Goal: Information Seeking & Learning: Understand process/instructions

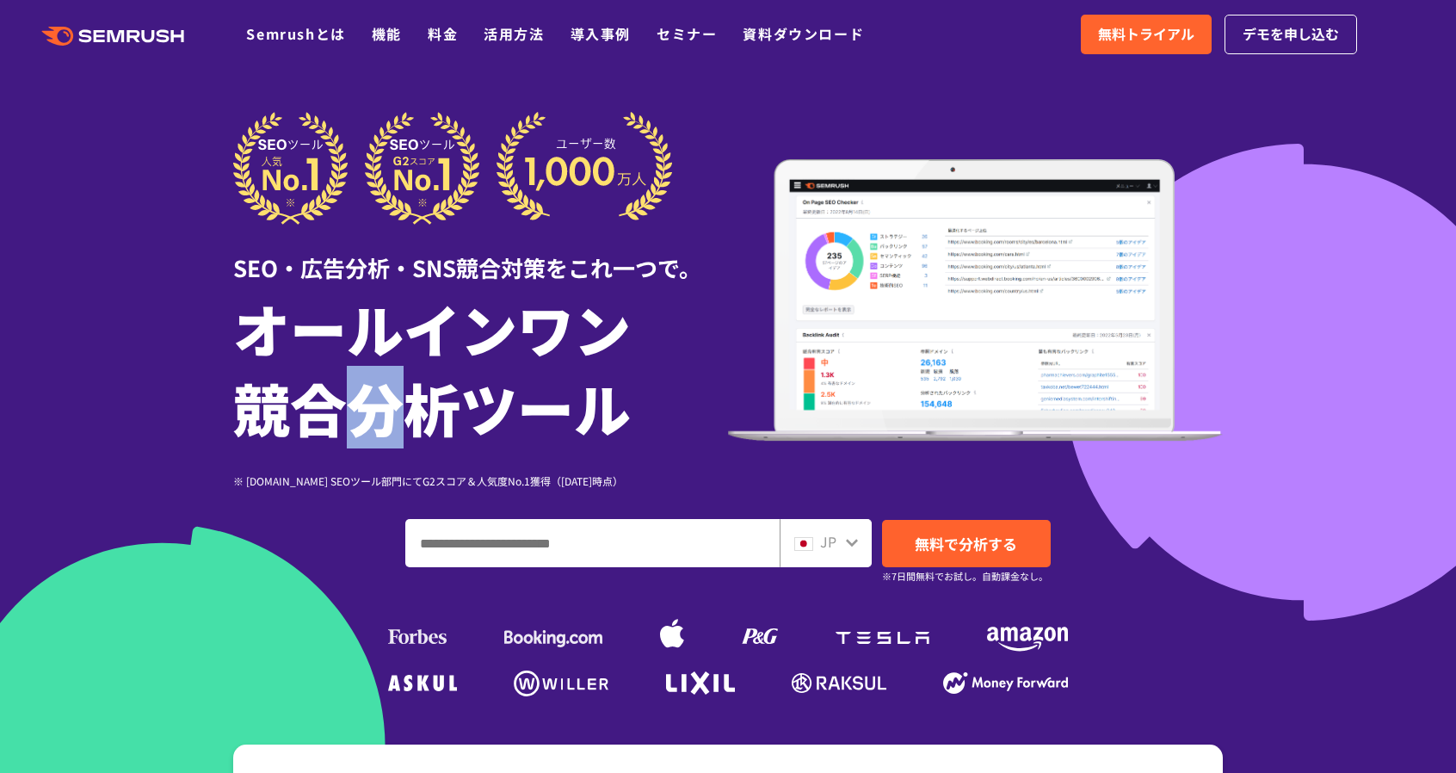
drag, startPoint x: 354, startPoint y: 417, endPoint x: 422, endPoint y: 416, distance: 67.1
click at [422, 416] on h1 "オールインワン 競合分析ツール" at bounding box center [480, 367] width 495 height 158
click at [451, 393] on h1 "オールインワン 競合分析ツール" at bounding box center [480, 367] width 495 height 158
drag, startPoint x: 416, startPoint y: 265, endPoint x: 514, endPoint y: 262, distance: 97.3
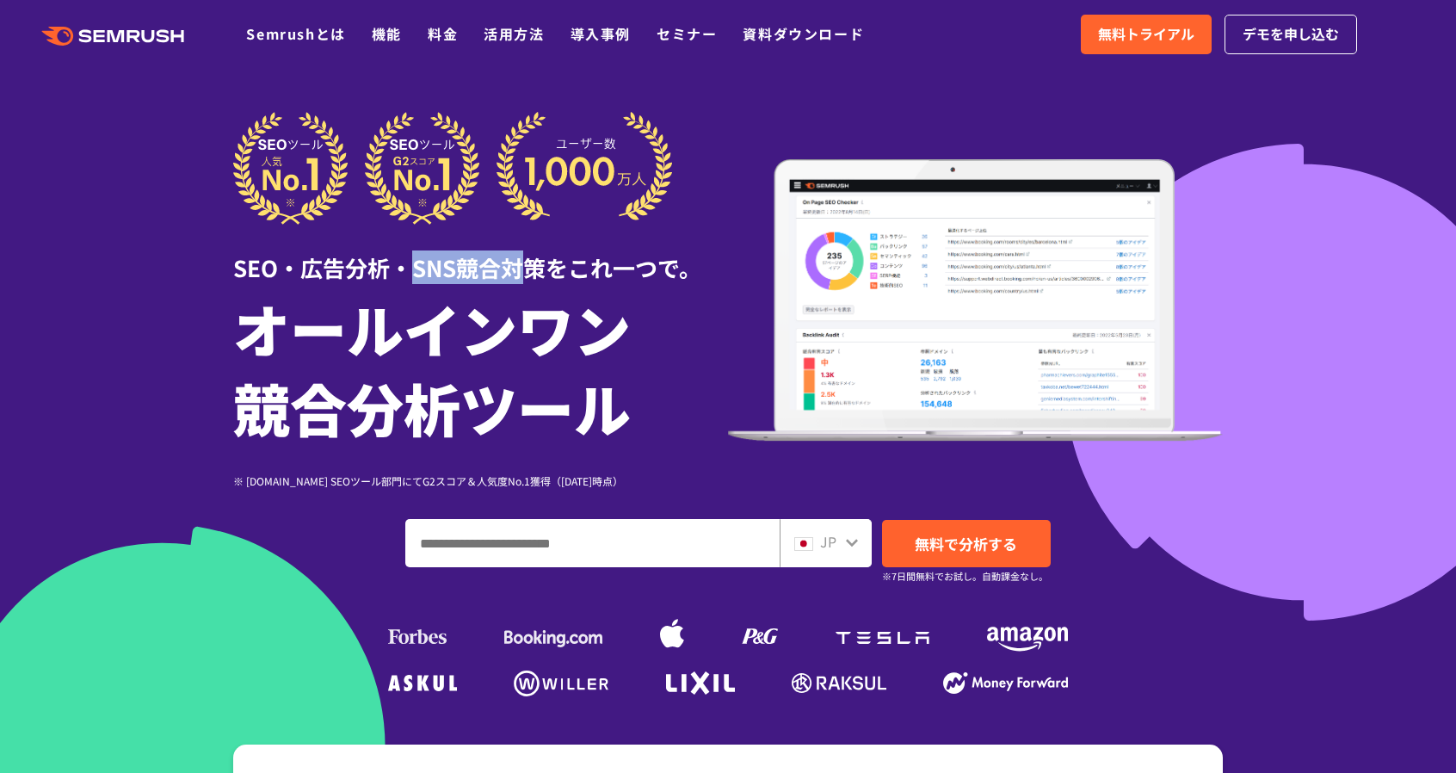
click at [514, 262] on div "SEO・広告分析・SNS競合対策をこれ一つで。" at bounding box center [480, 254] width 495 height 59
click at [483, 288] on h1 "オールインワン 競合分析ツール" at bounding box center [480, 367] width 495 height 158
click at [453, 32] on link "料金" at bounding box center [443, 33] width 30 height 21
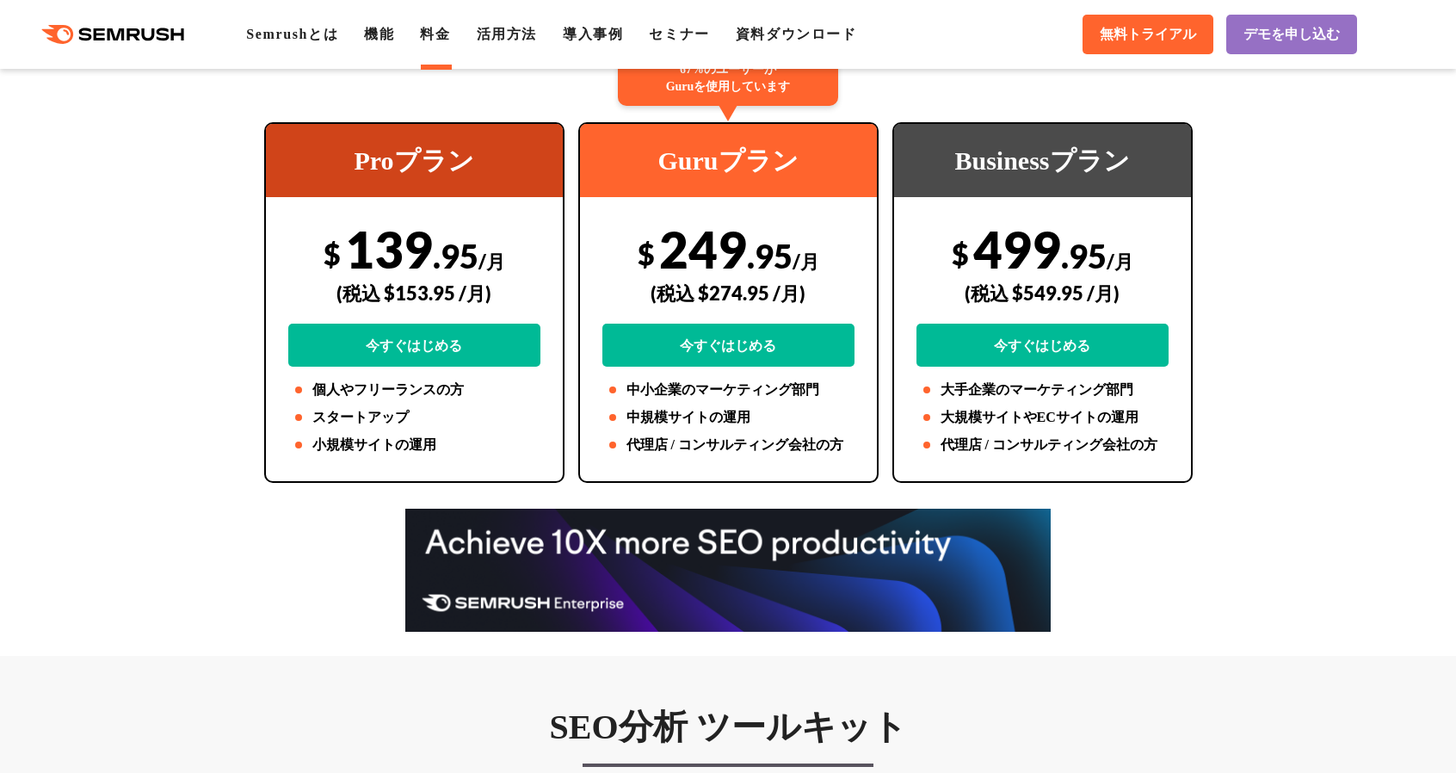
scroll to position [430, 0]
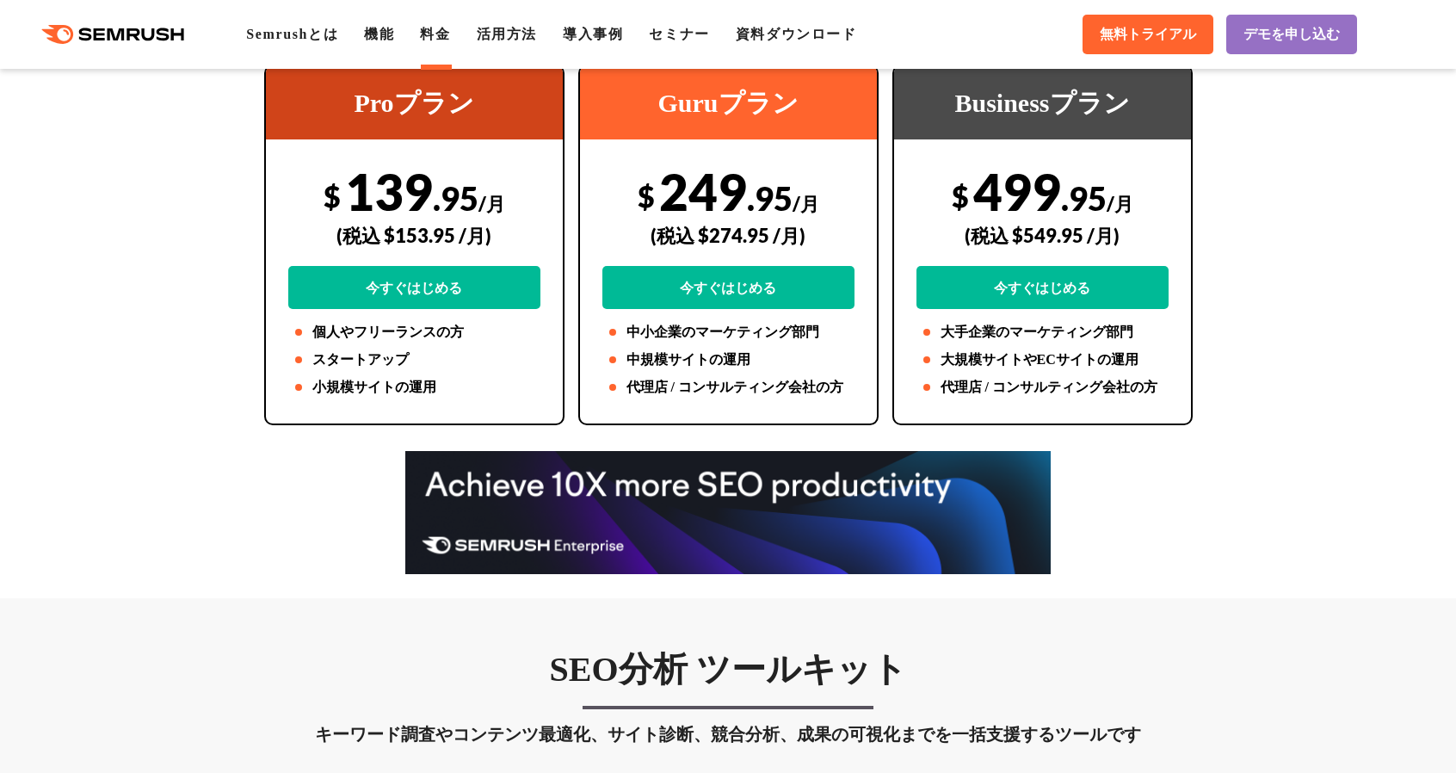
drag, startPoint x: 391, startPoint y: 231, endPoint x: 467, endPoint y: 231, distance: 76.6
click at [467, 231] on div "(税込 $153.95 /月)" at bounding box center [414, 235] width 252 height 61
drag, startPoint x: 317, startPoint y: 366, endPoint x: 374, endPoint y: 358, distance: 57.3
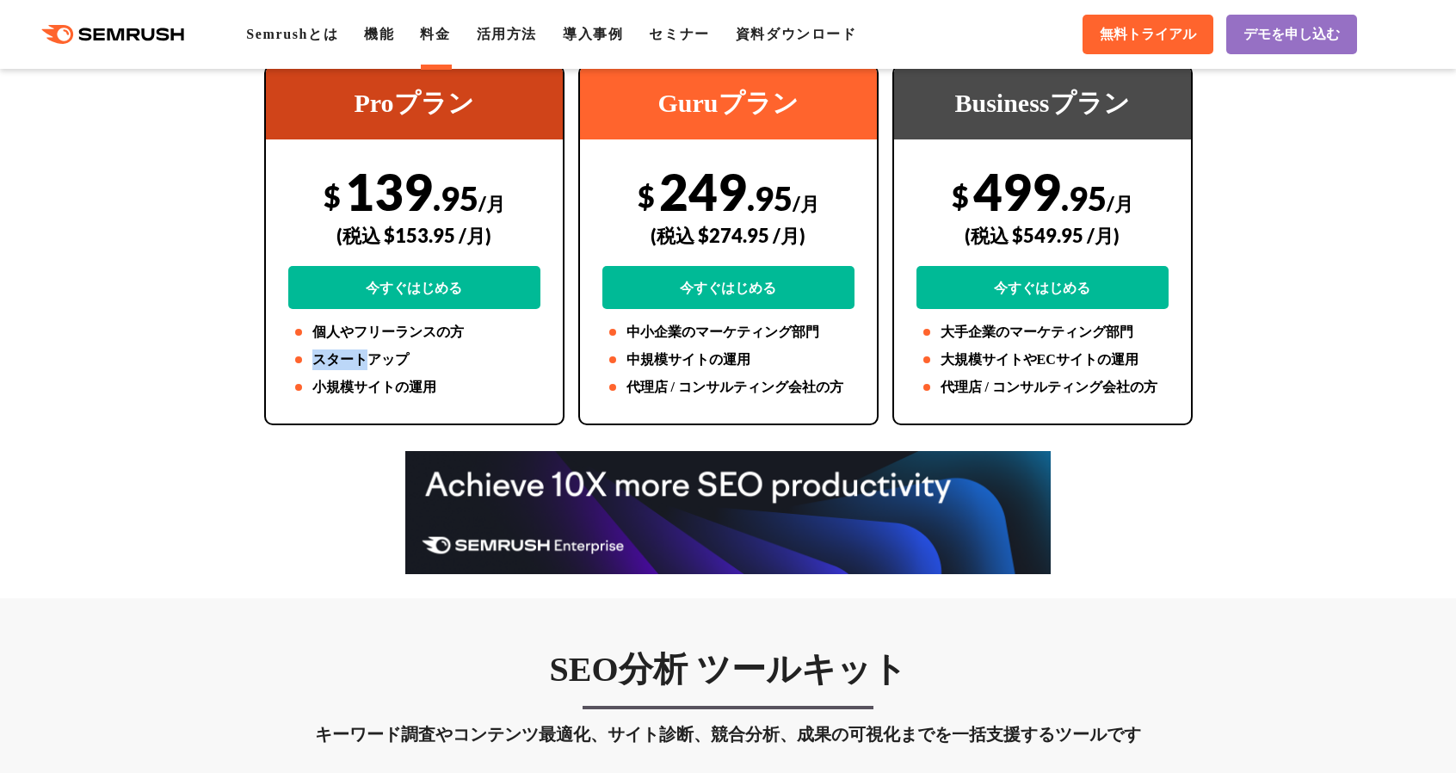
click at [373, 358] on li "スタートアップ" at bounding box center [414, 359] width 252 height 21
click at [374, 357] on li "スタートアップ" at bounding box center [414, 359] width 252 height 21
click at [371, 389] on li "小規模サイトの運用" at bounding box center [414, 387] width 252 height 21
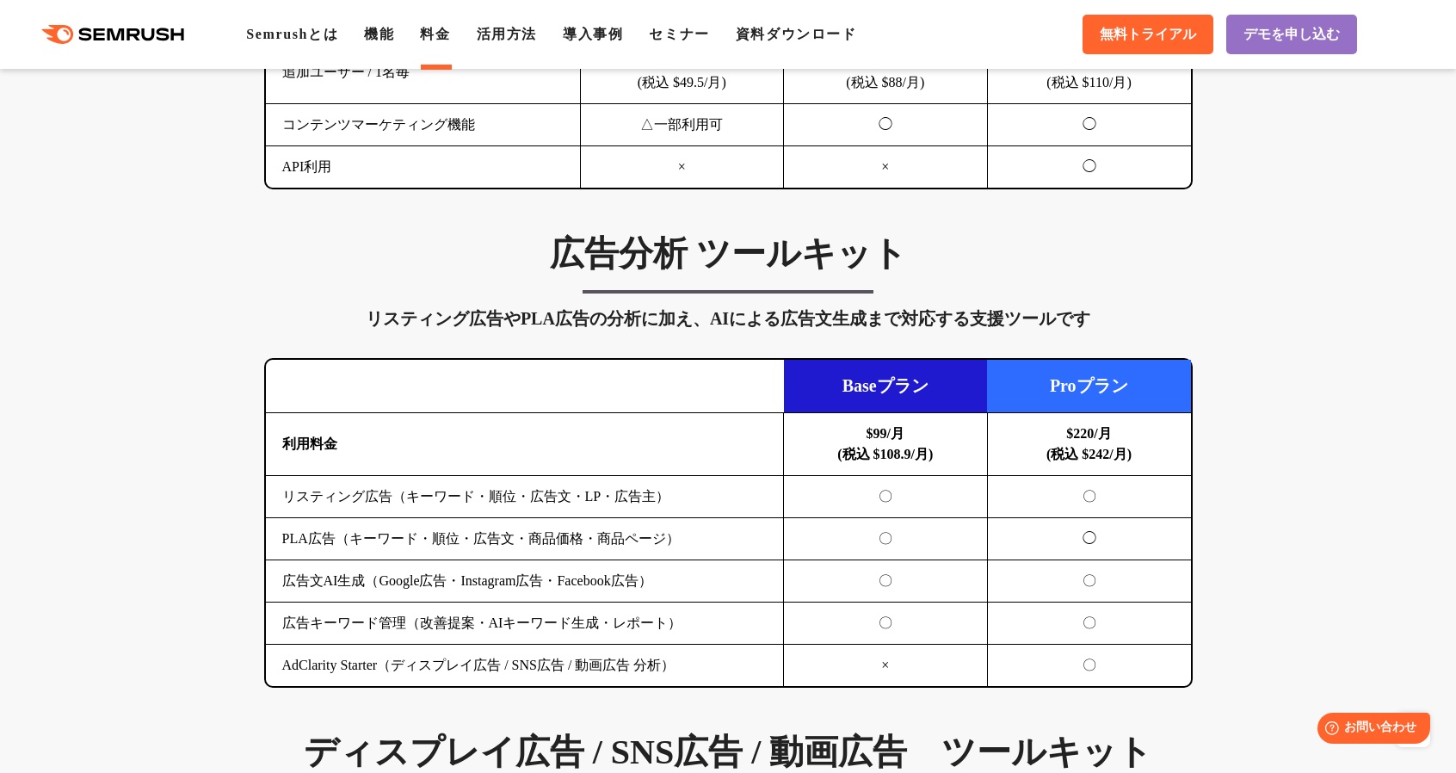
scroll to position [1721, 0]
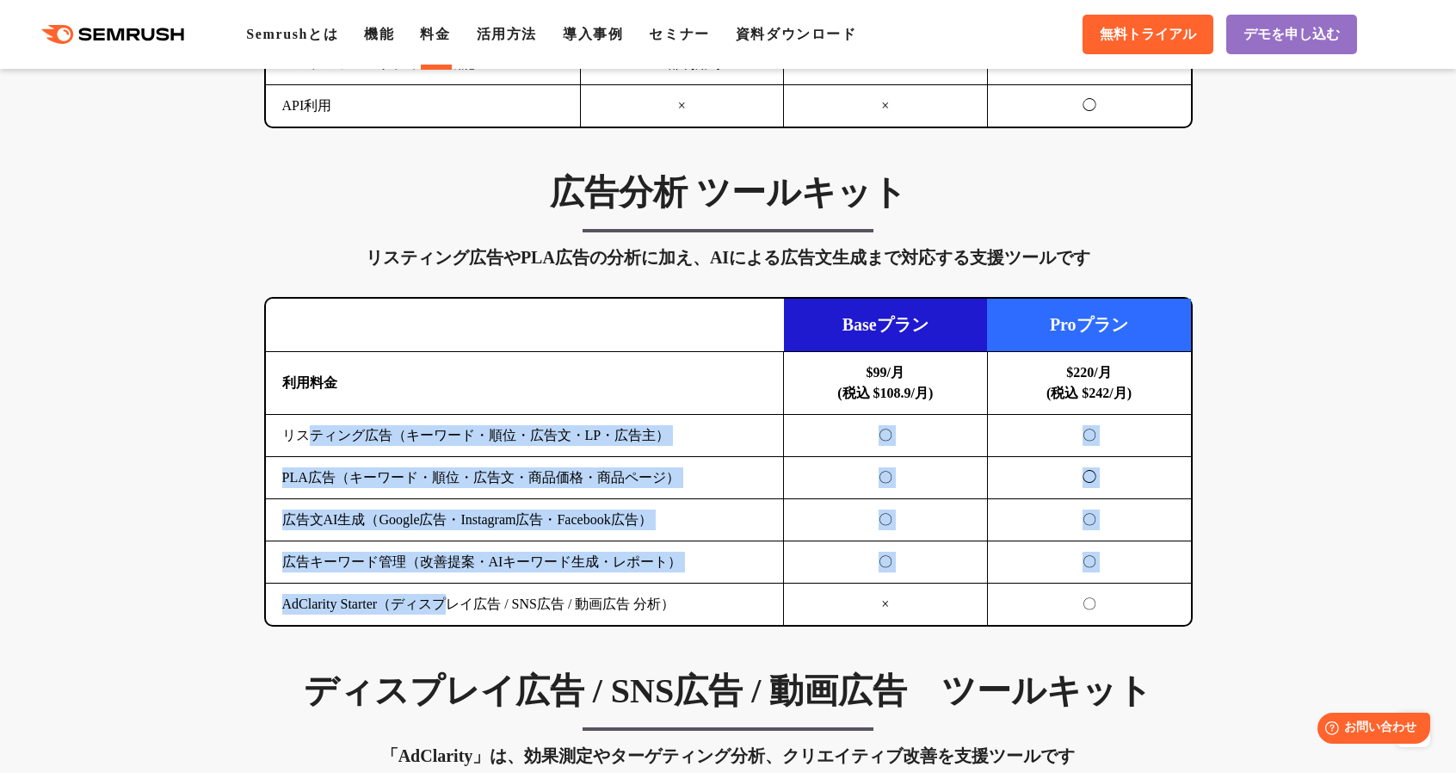
drag, startPoint x: 307, startPoint y: 432, endPoint x: 461, endPoint y: 593, distance: 222.7
click at [461, 593] on tbody "利用料金 $99/月 (税込 $108.9/月) $220/月 (税込 $242/月) リスティング広告（キーワード・順位・広告文・LP・広告主） 〇 〇 P…" at bounding box center [728, 489] width 925 height 274
click at [462, 595] on td "AdClarity Starter（ディスプレイ広告 / SNS広告 / 動画広告 分析）" at bounding box center [525, 604] width 518 height 42
click at [282, 541] on td "広告キーワード管理（改善提案・AIキーワード生成・レポート）" at bounding box center [525, 562] width 518 height 42
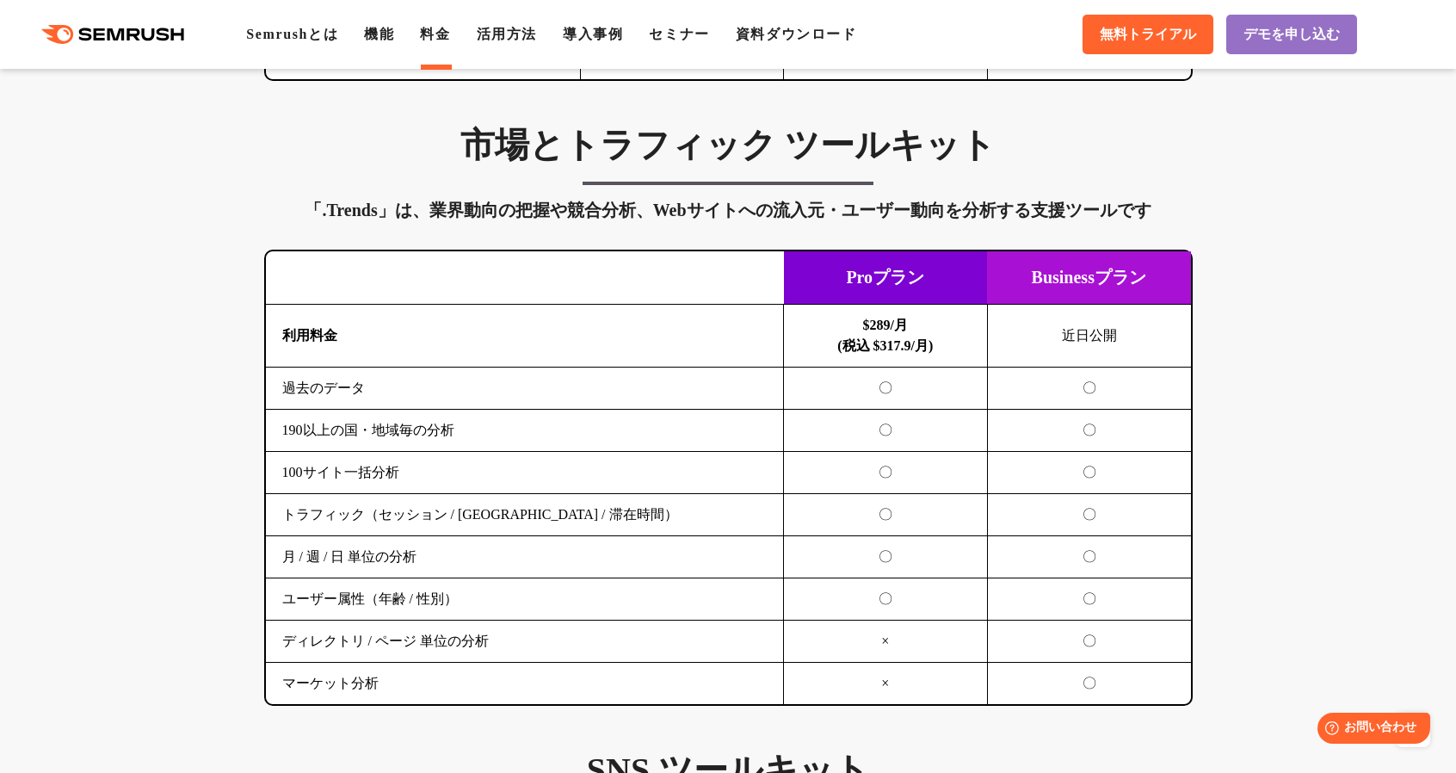
scroll to position [2839, 0]
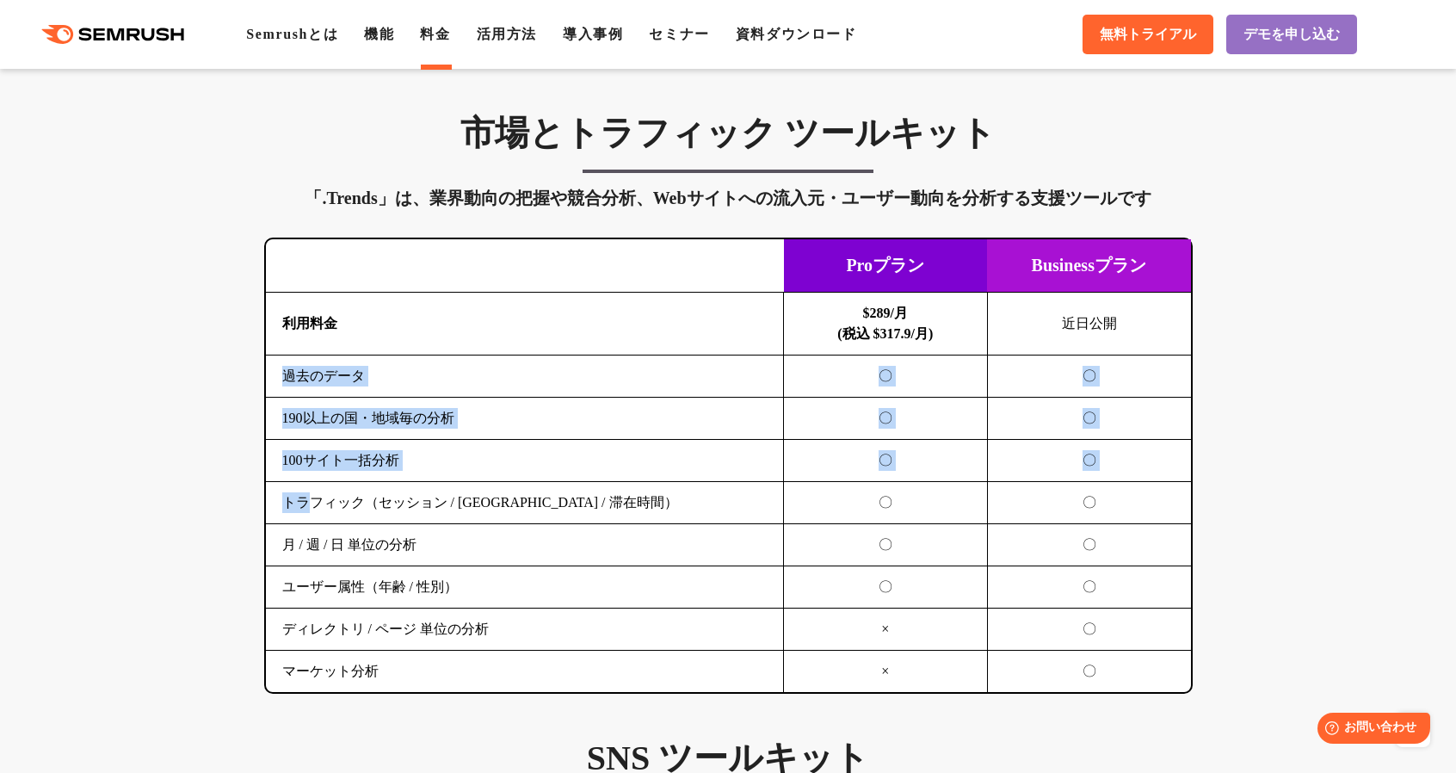
drag, startPoint x: 287, startPoint y: 362, endPoint x: 311, endPoint y: 505, distance: 144.8
click at [311, 505] on tbody "利用料金 $289/月 (税込 $317.9/月) 近日公開 過去のデータ 〇 〇 190以上の国・地域毎の分析 〇 〇 100サイト一括分析 〇 〇 〇 〇…" at bounding box center [728, 493] width 925 height 400
click at [311, 505] on td "トラフィック（セッション / UU / 滞在時間）" at bounding box center [525, 503] width 518 height 42
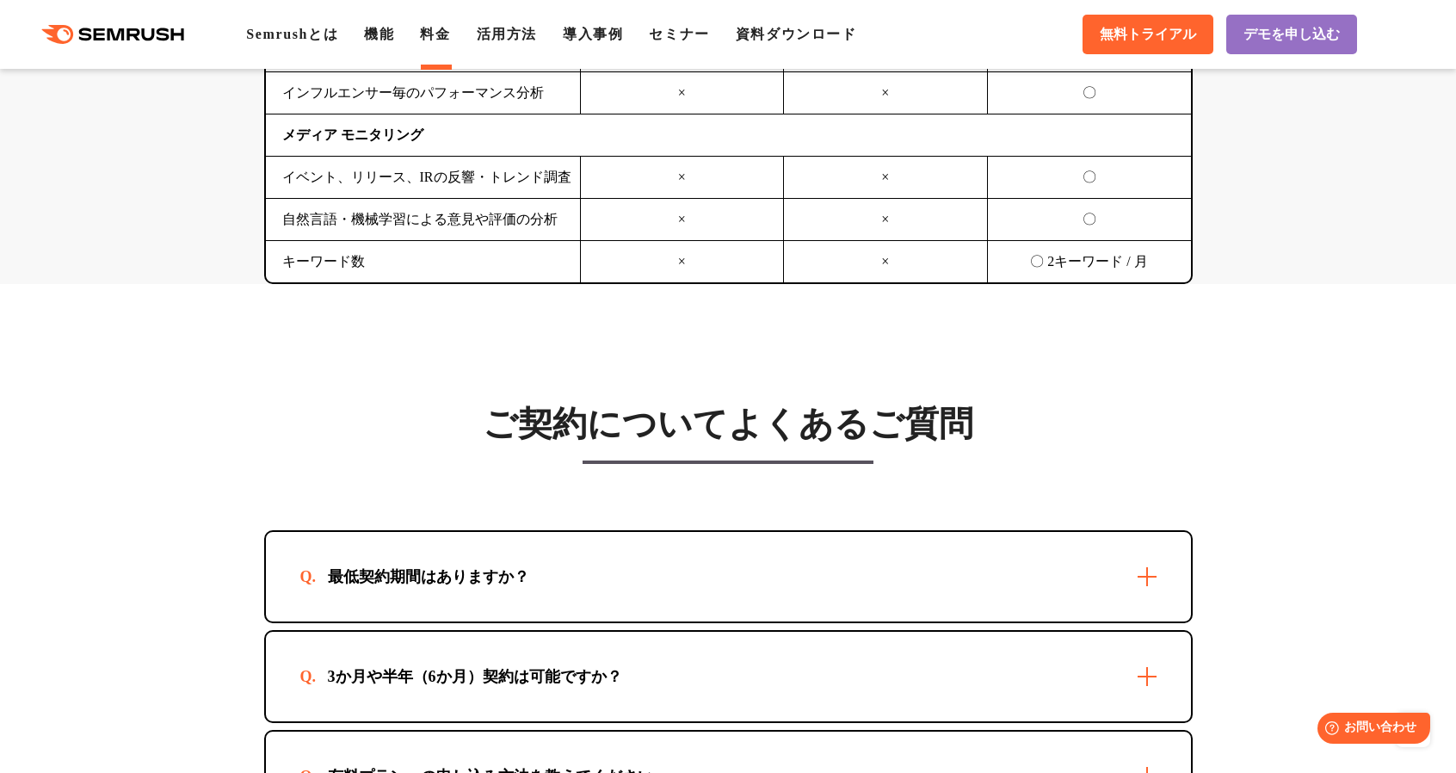
scroll to position [4560, 0]
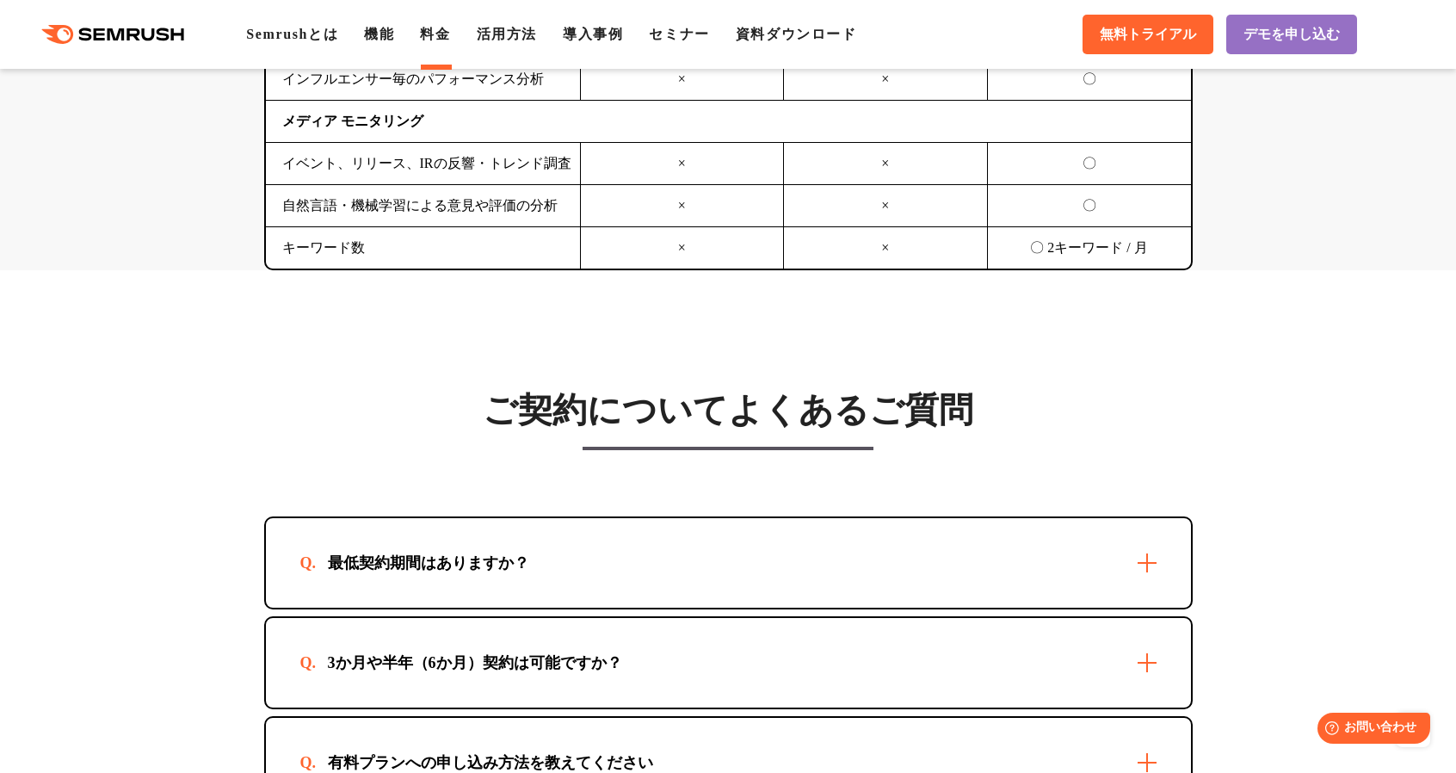
click at [330, 552] on div "最低契約期間はありますか？" at bounding box center [428, 562] width 256 height 21
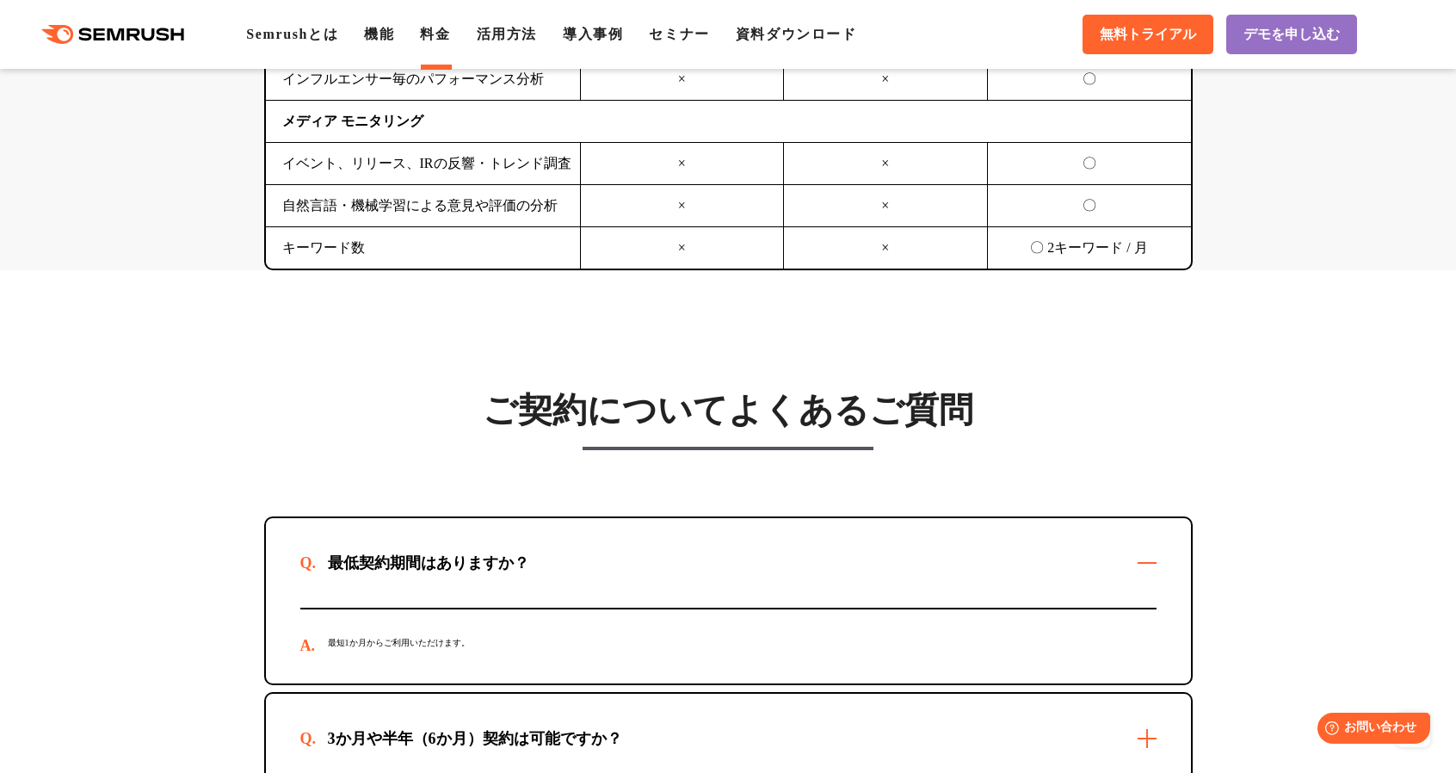
click at [389, 563] on div "最低契約期間はありますか？" at bounding box center [728, 562] width 925 height 89
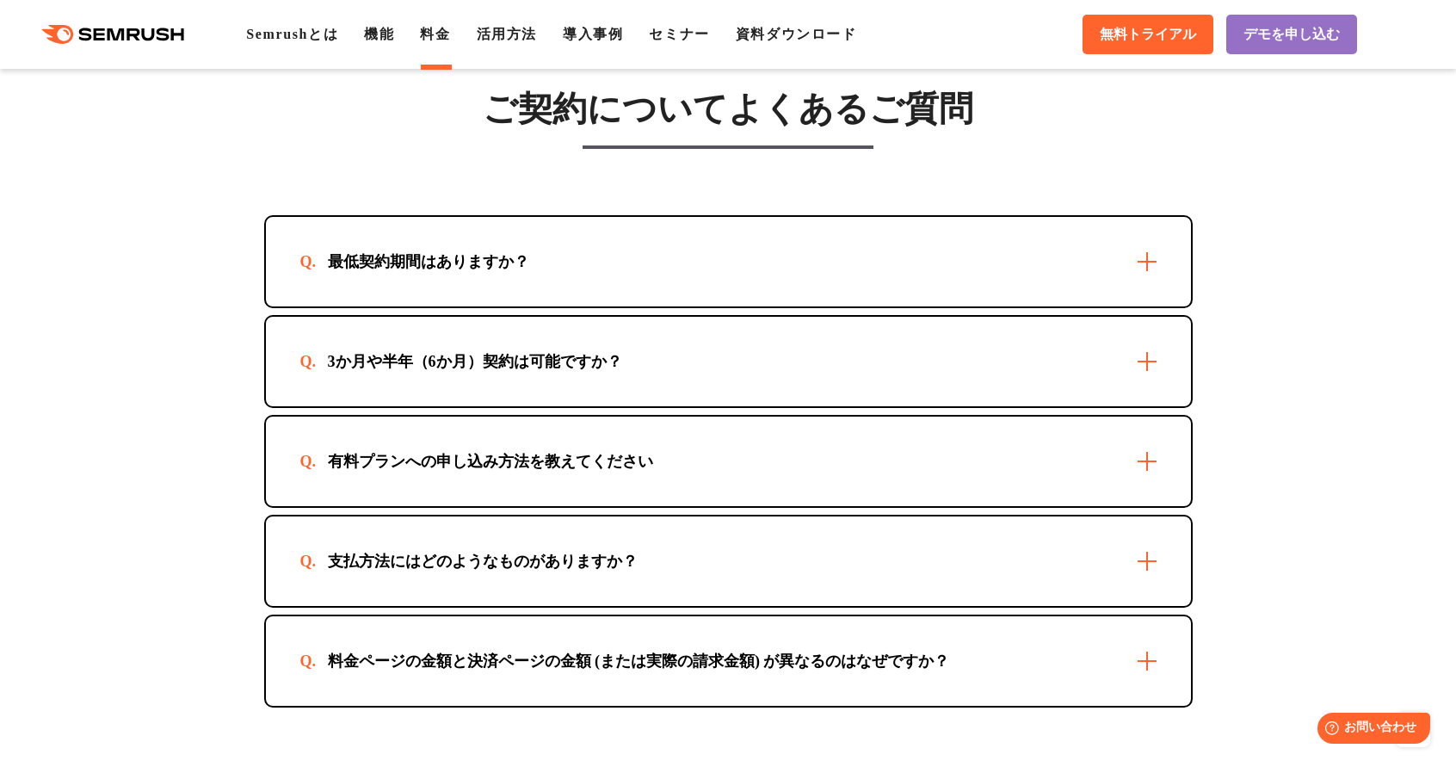
scroll to position [4904, 0]
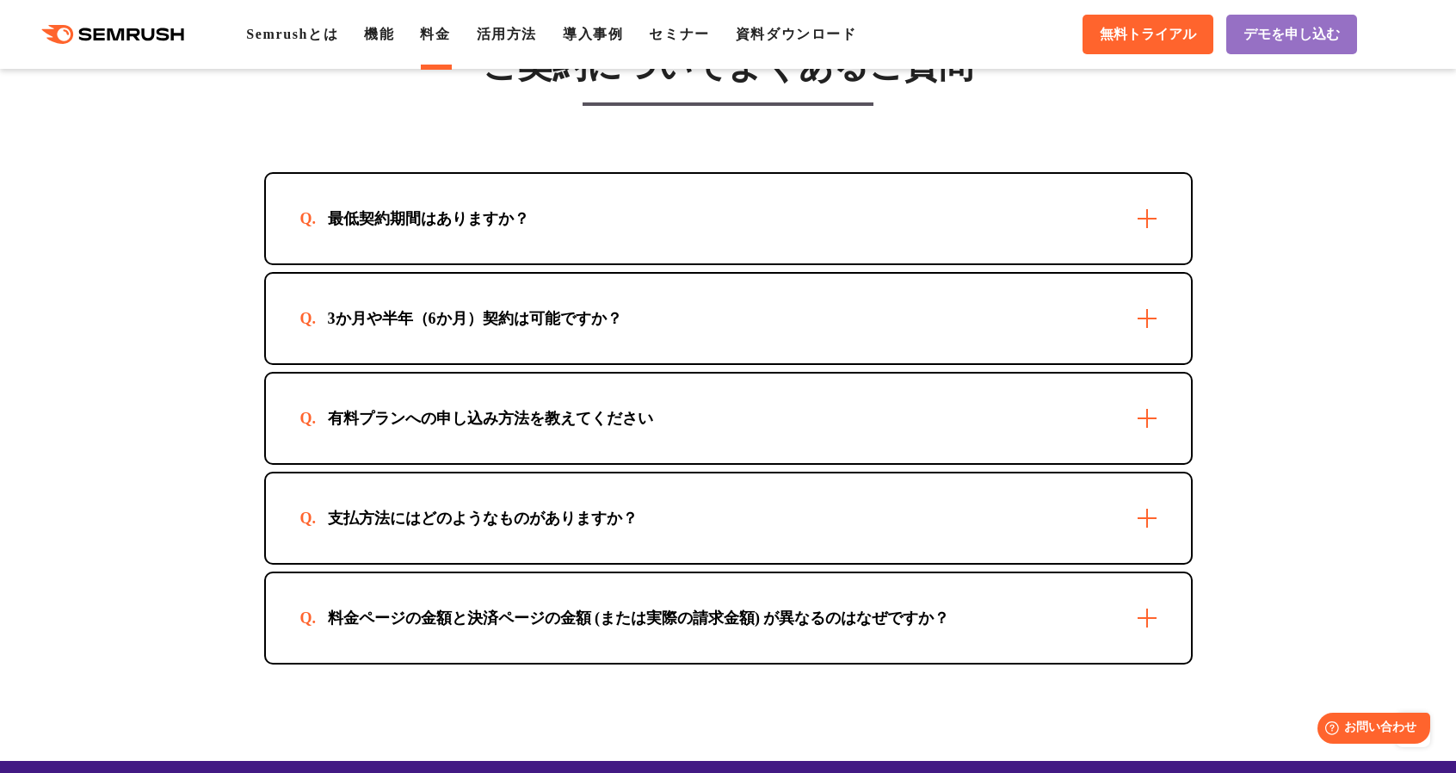
click at [442, 410] on div "有料プランへの申し込み方法を教えてください" at bounding box center [490, 418] width 380 height 21
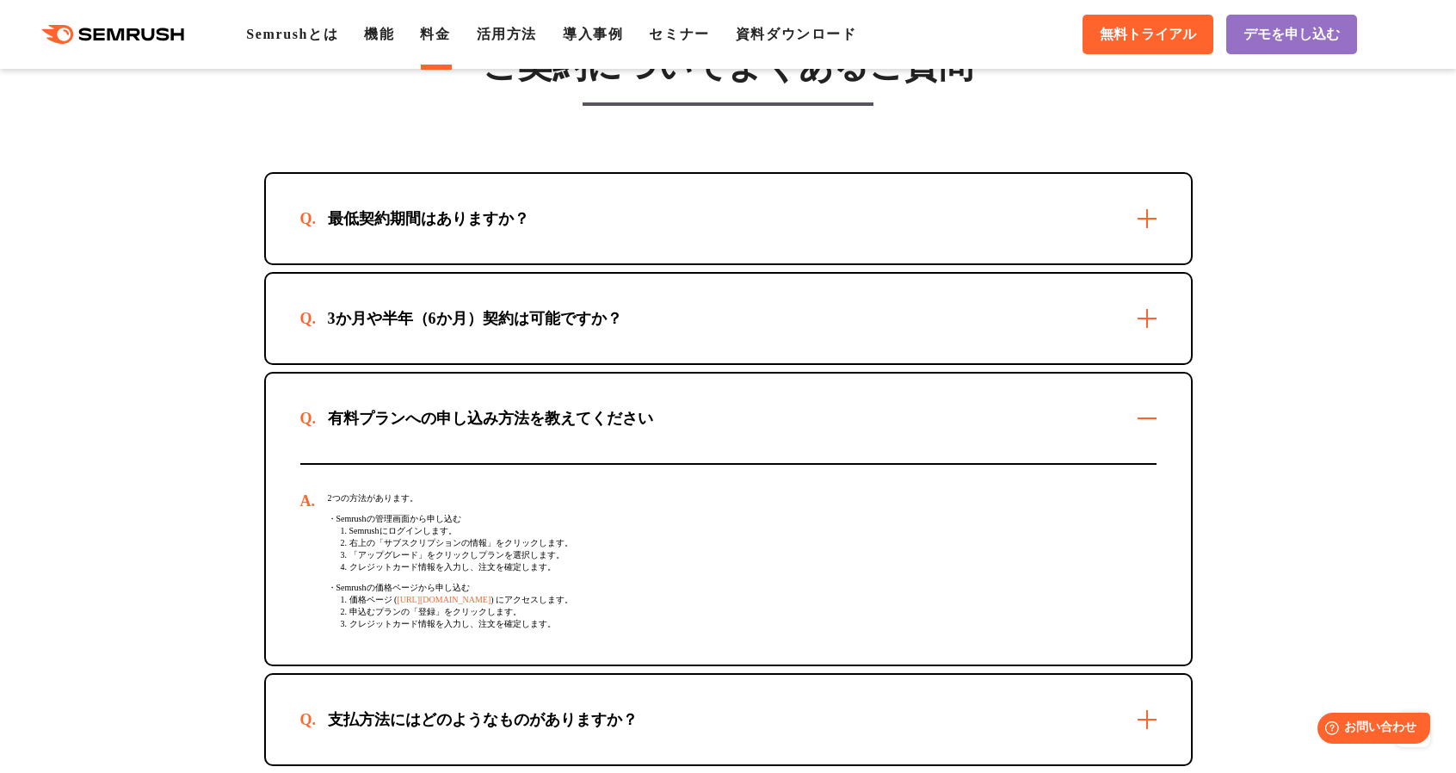
click at [157, 540] on section "ご契約についてよくあるご質問 最低契約期間はありますか？ 最短1か月からご利用いただけます。 3か月や半年（6か月）契約は可能ですか？ 可能です。お申込方法に…" at bounding box center [728, 444] width 1456 height 1036
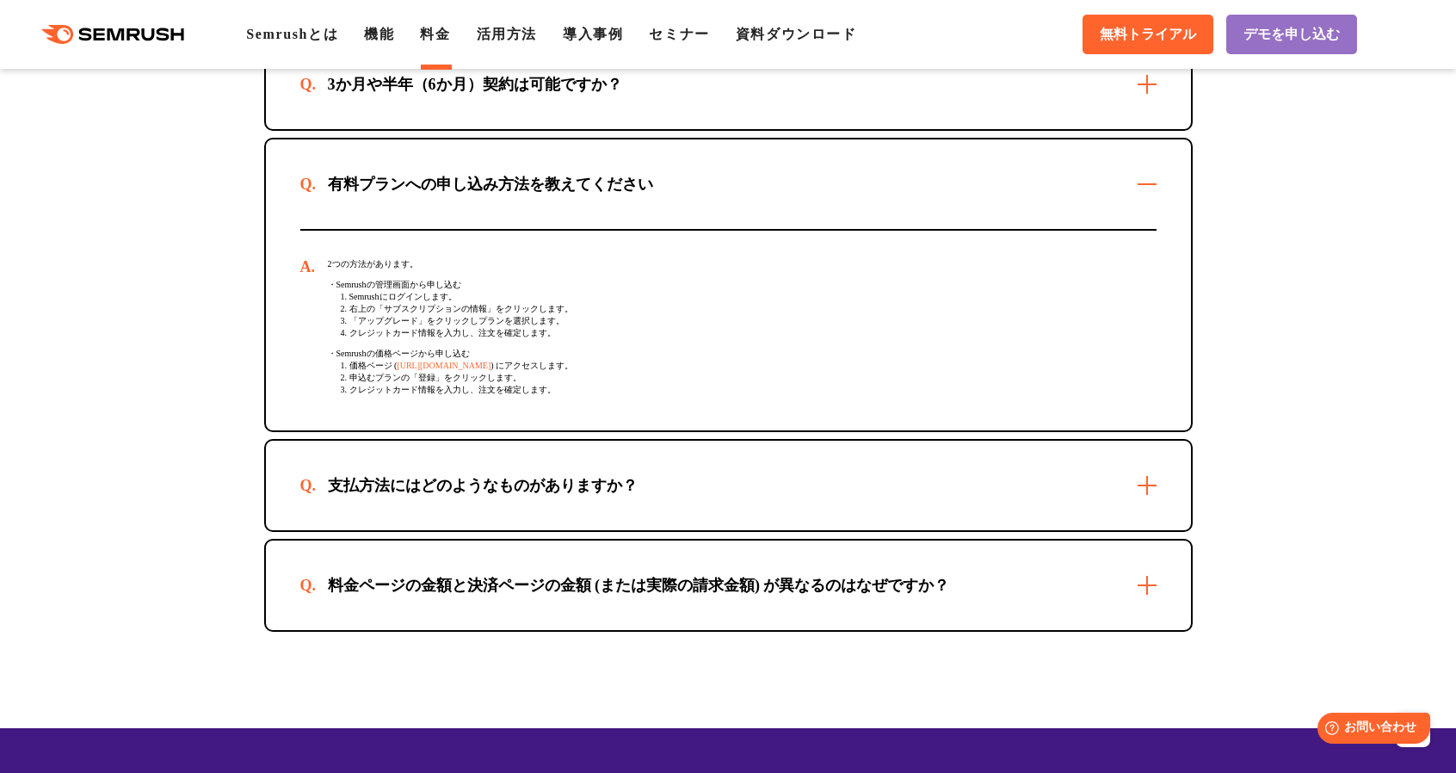
scroll to position [5162, 0]
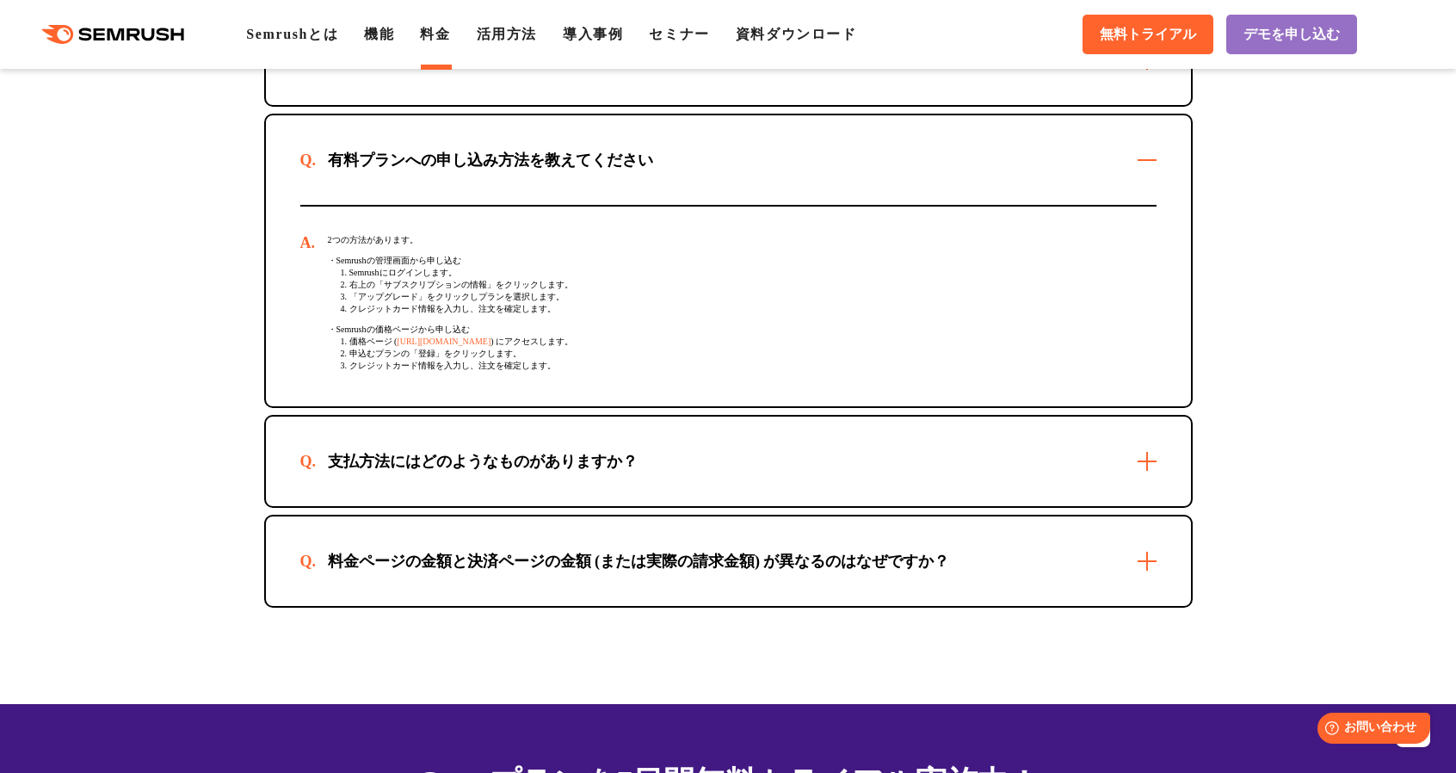
click at [397, 451] on div "支払方法にはどのようなものがありますか？" at bounding box center [482, 461] width 365 height 21
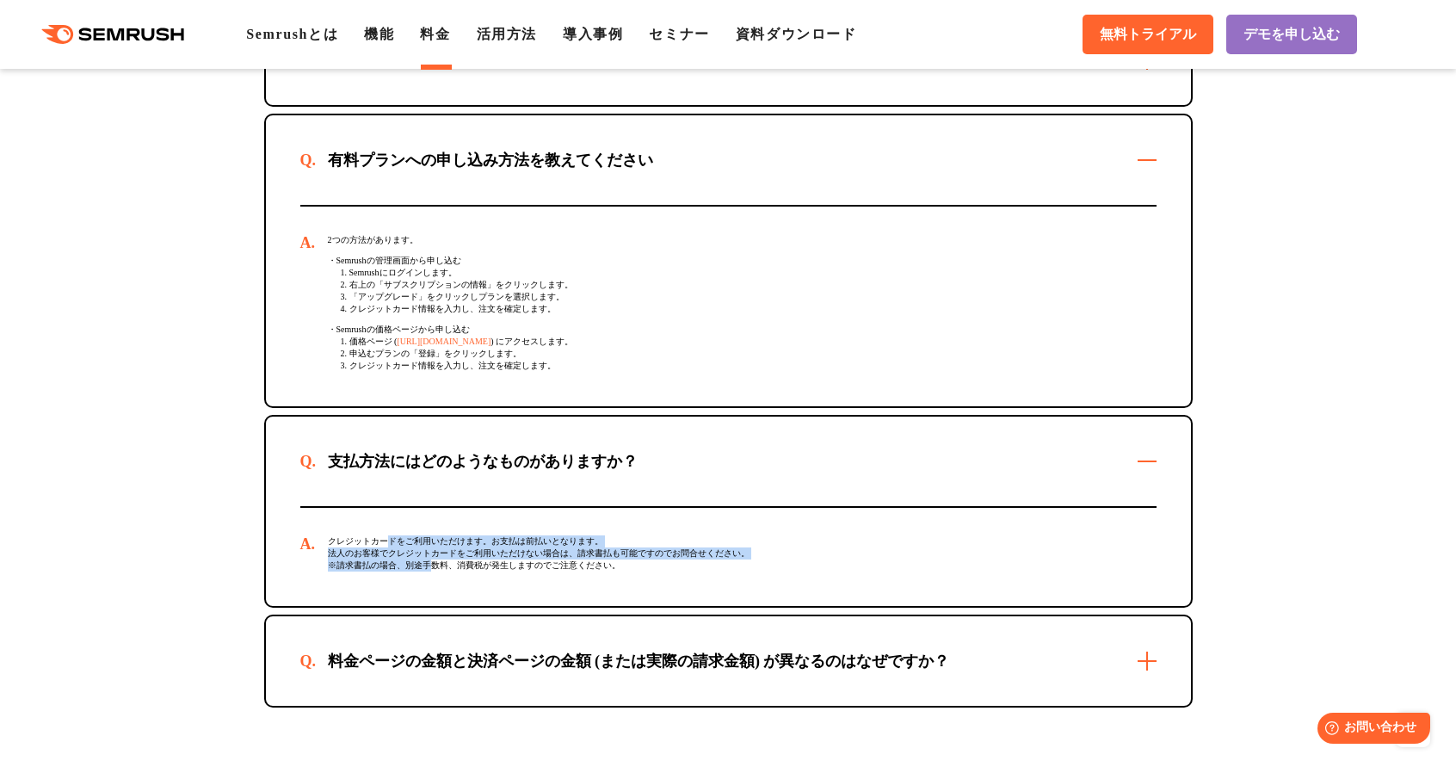
drag, startPoint x: 389, startPoint y: 526, endPoint x: 430, endPoint y: 551, distance: 48.7
click at [430, 551] on div "クレジットカードをご利用いただけます。お支払は前払いとなります。 法人のお客様でクレジットカードをご利用いただけない場合は、請求書払も可能ですのでお問合せくだ…" at bounding box center [728, 557] width 856 height 98
click at [430, 552] on div "クレジットカードをご利用いただけます。お支払は前払いとなります。 法人のお客様でクレジットカードをご利用いただけない場合は、請求書払も可能ですのでお問合せくだ…" at bounding box center [728, 557] width 856 height 98
click at [152, 537] on section "ご契約についてよくあるご質問 最低契約期間はありますか？ 最短1か月からご利用いただけます。 3か月や半年（6か月）契約は可能ですか？ 可能です。お申込方法に…" at bounding box center [728, 236] width 1456 height 1136
click at [151, 447] on section "ご契約についてよくあるご質問 最低契約期間はありますか？ 最短1か月からご利用いただけます。 3か月や半年（6か月）契約は可能ですか？ 可能です。お申込方法に…" at bounding box center [728, 236] width 1456 height 1136
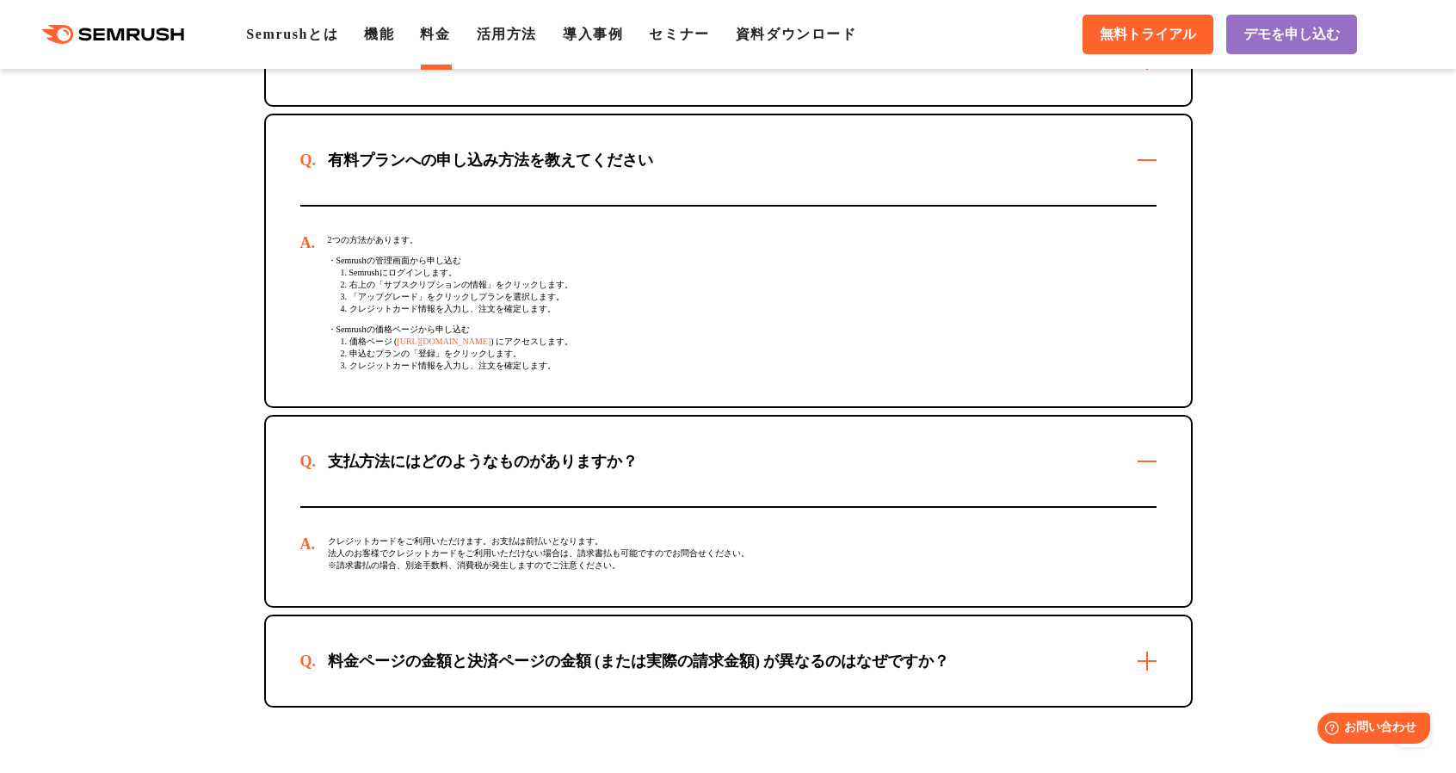
click at [394, 650] on div "料金ページの金額と決済ページの金額 (または実際の請求金額) が異なるのはなぜですか？" at bounding box center [638, 660] width 677 height 21
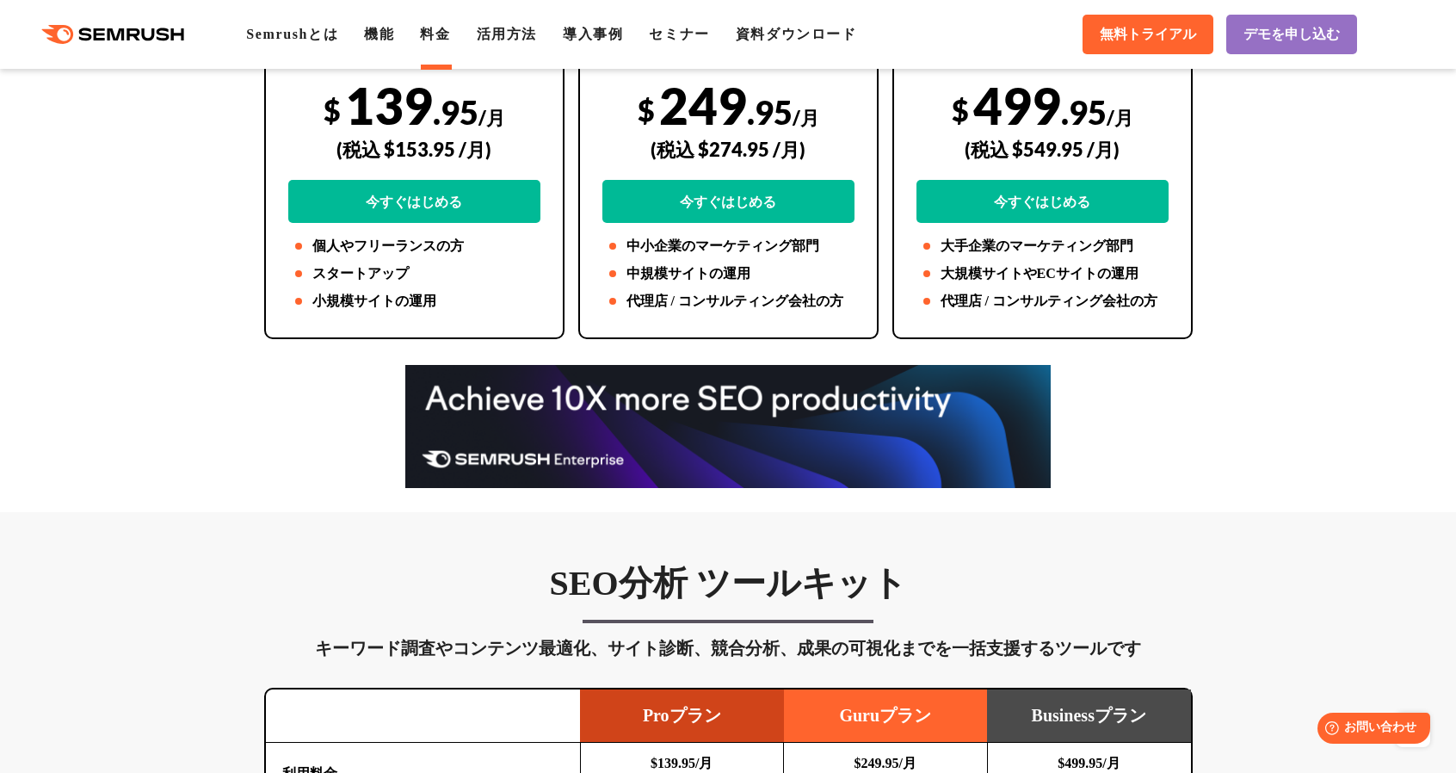
scroll to position [0, 0]
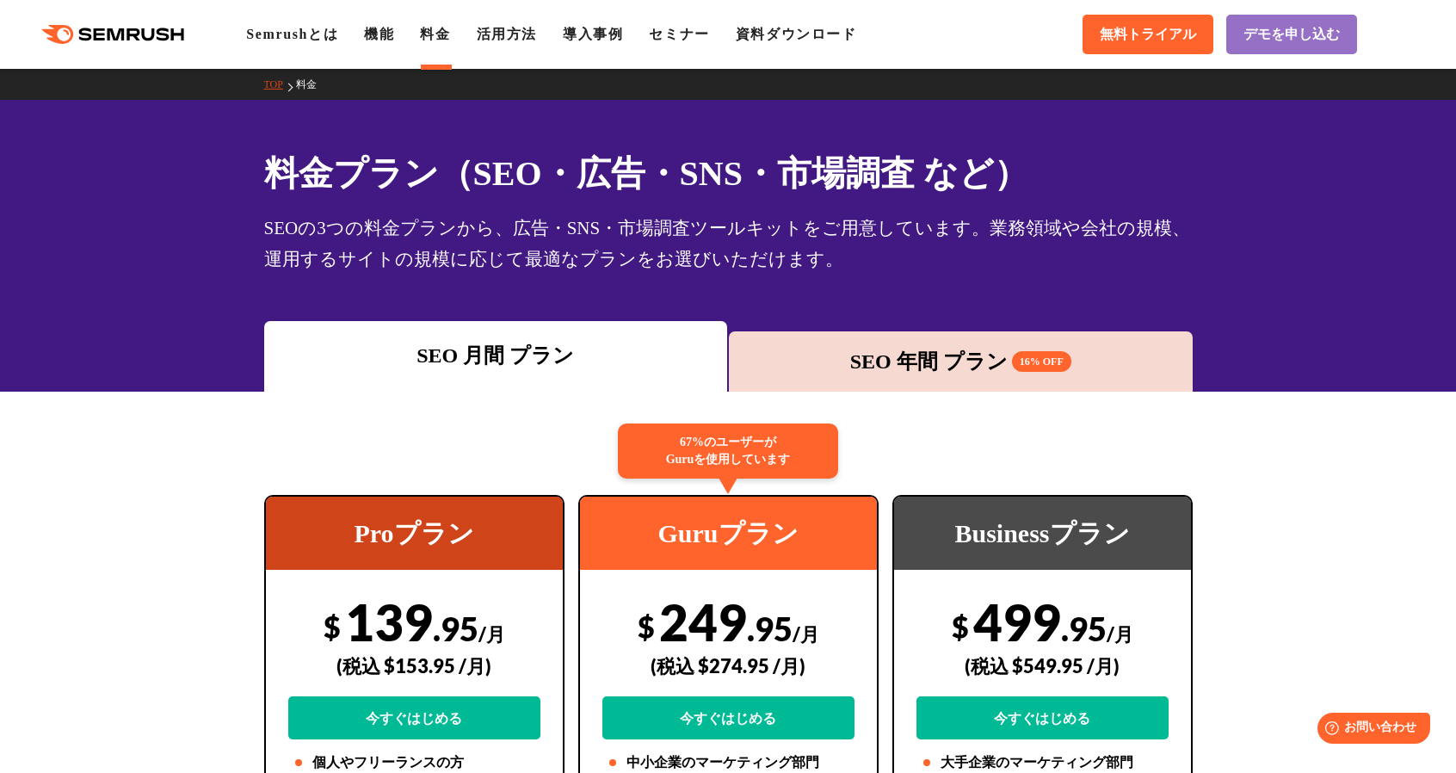
click at [916, 368] on div "SEO 年間 プラン 16% OFF" at bounding box center [960, 361] width 447 height 31
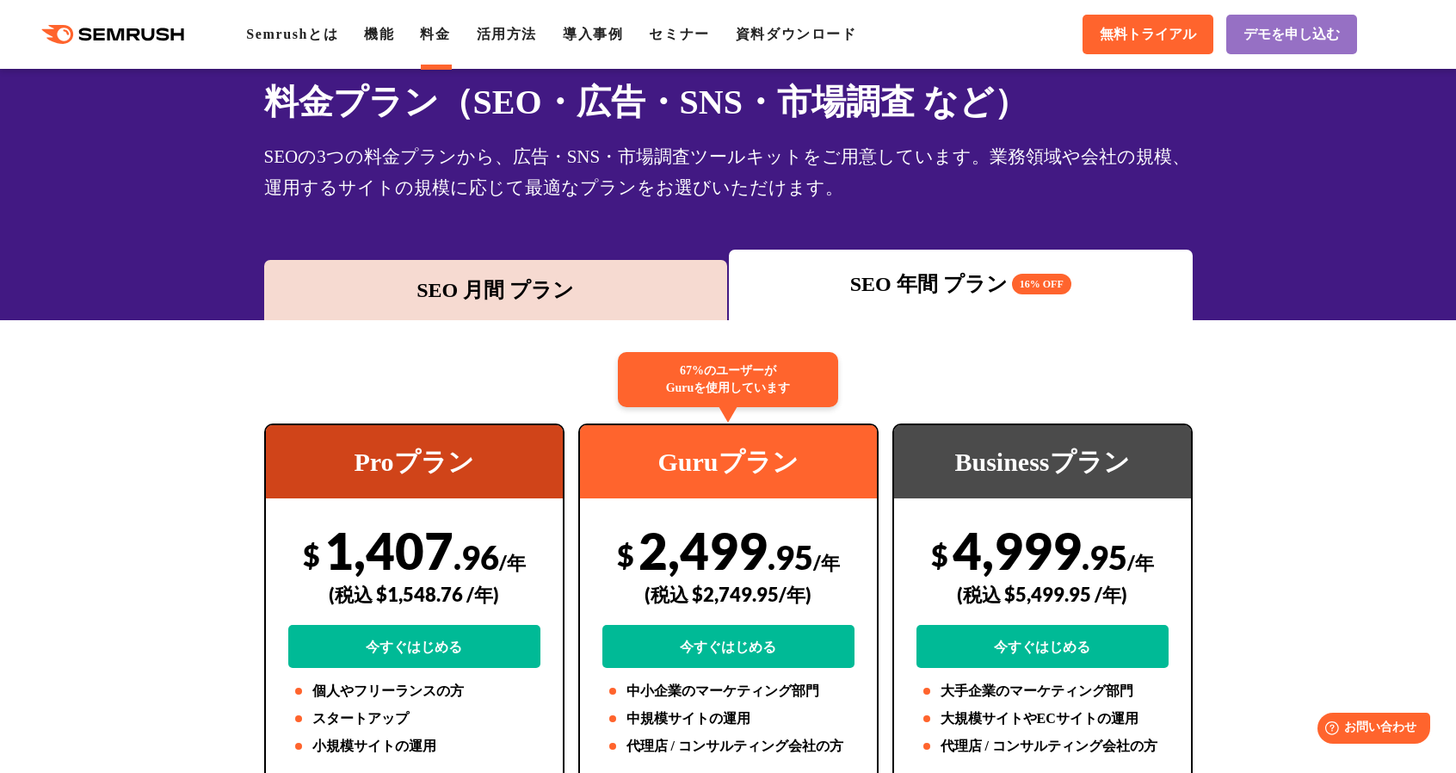
scroll to position [86, 0]
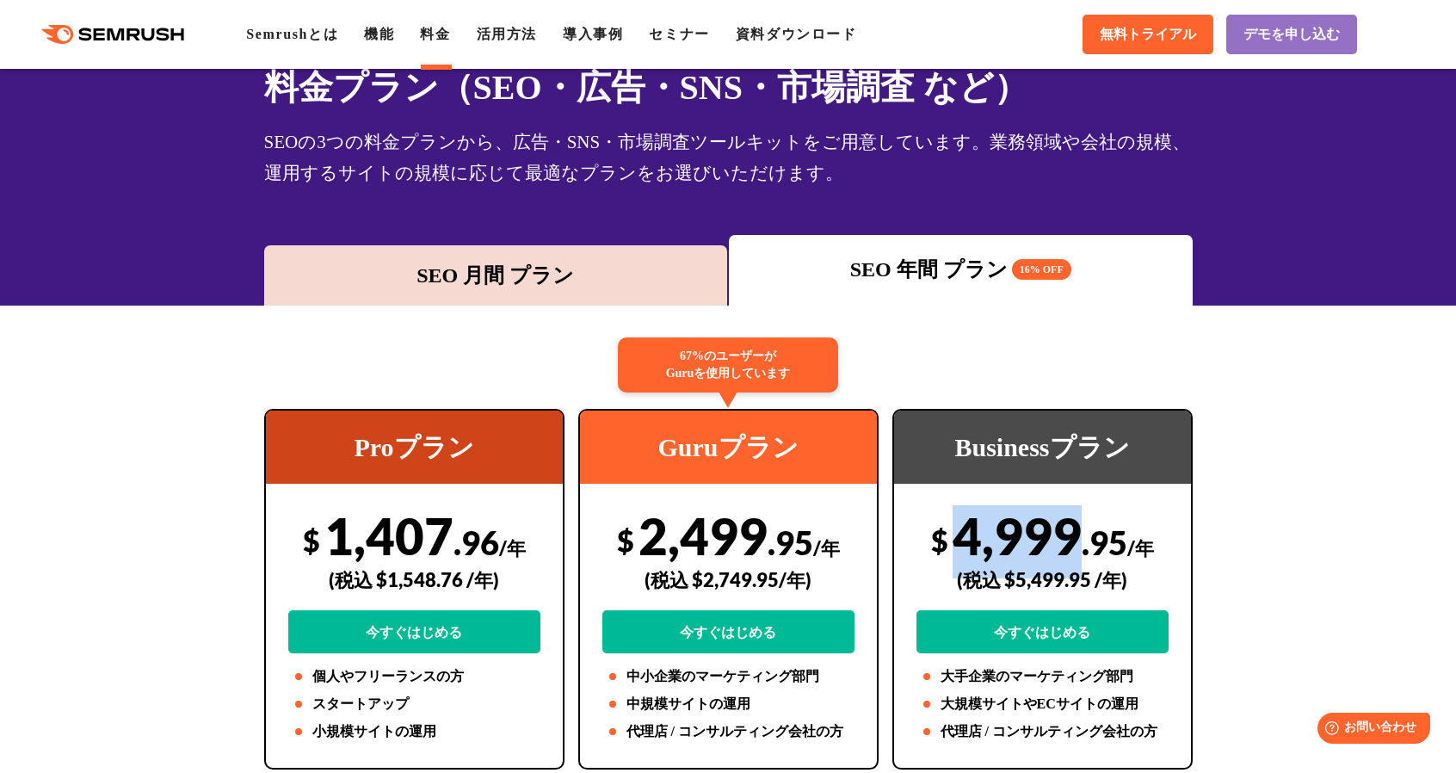
drag, startPoint x: 958, startPoint y: 531, endPoint x: 1070, endPoint y: 537, distance: 112.9
click at [1070, 537] on div "$ 4,999 .95 /年 (税込 $5,499.95 /年) 今すぐはじめる" at bounding box center [1042, 579] width 252 height 148
drag, startPoint x: 1074, startPoint y: 535, endPoint x: 964, endPoint y: 531, distance: 109.3
click at [964, 531] on div "$ 4,999 .95 /年 (税込 $5,499.95 /年) 今すぐはじめる" at bounding box center [1042, 579] width 252 height 148
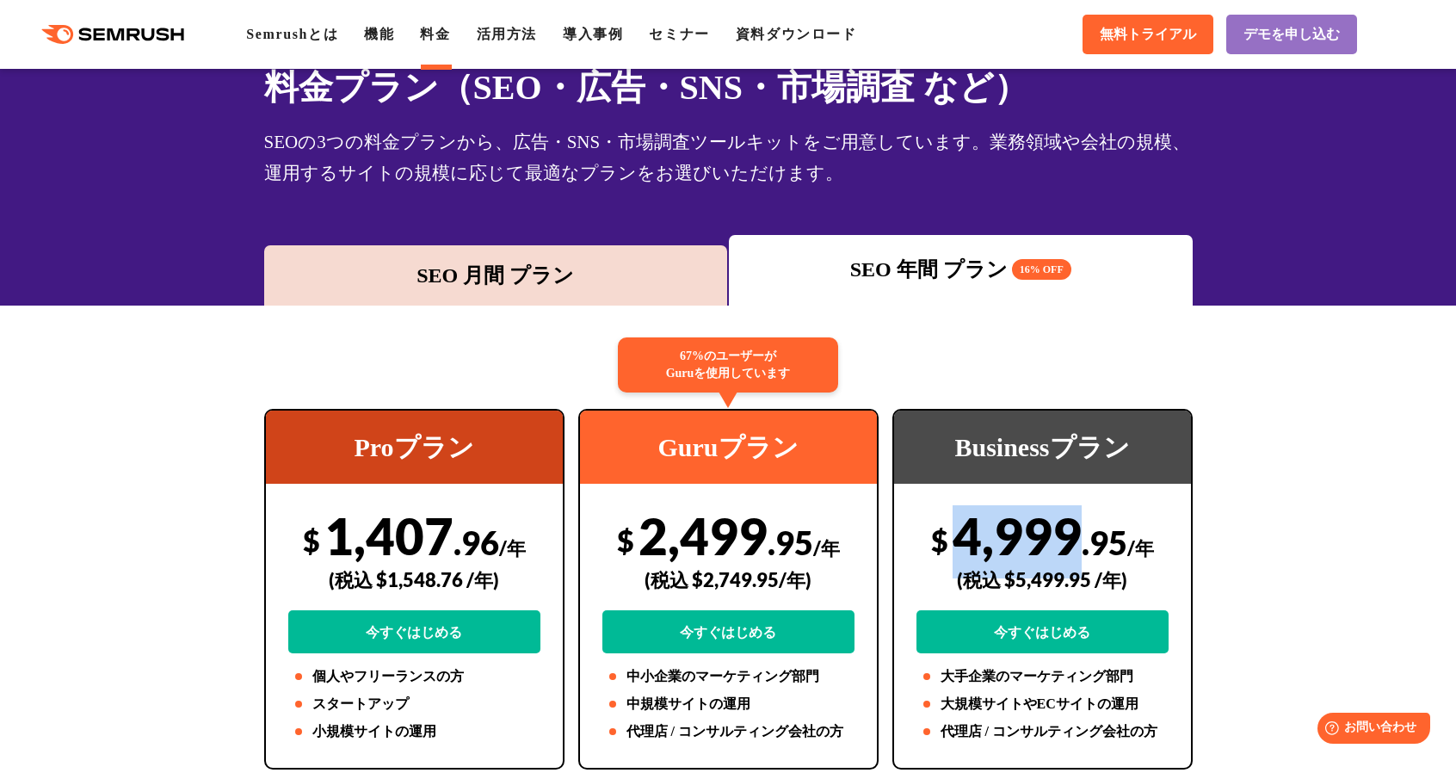
click at [964, 531] on div "$ 4,999 .95 /年 (税込 $5,499.95 /年) 今すぐはじめる" at bounding box center [1042, 579] width 252 height 148
drag, startPoint x: 964, startPoint y: 531, endPoint x: 1128, endPoint y: 533, distance: 163.5
click at [1128, 533] on div "$ 4,999 .95 /年 (税込 $5,499.95 /年) 今すぐはじめる" at bounding box center [1042, 579] width 252 height 148
copy div "4,999 .95"
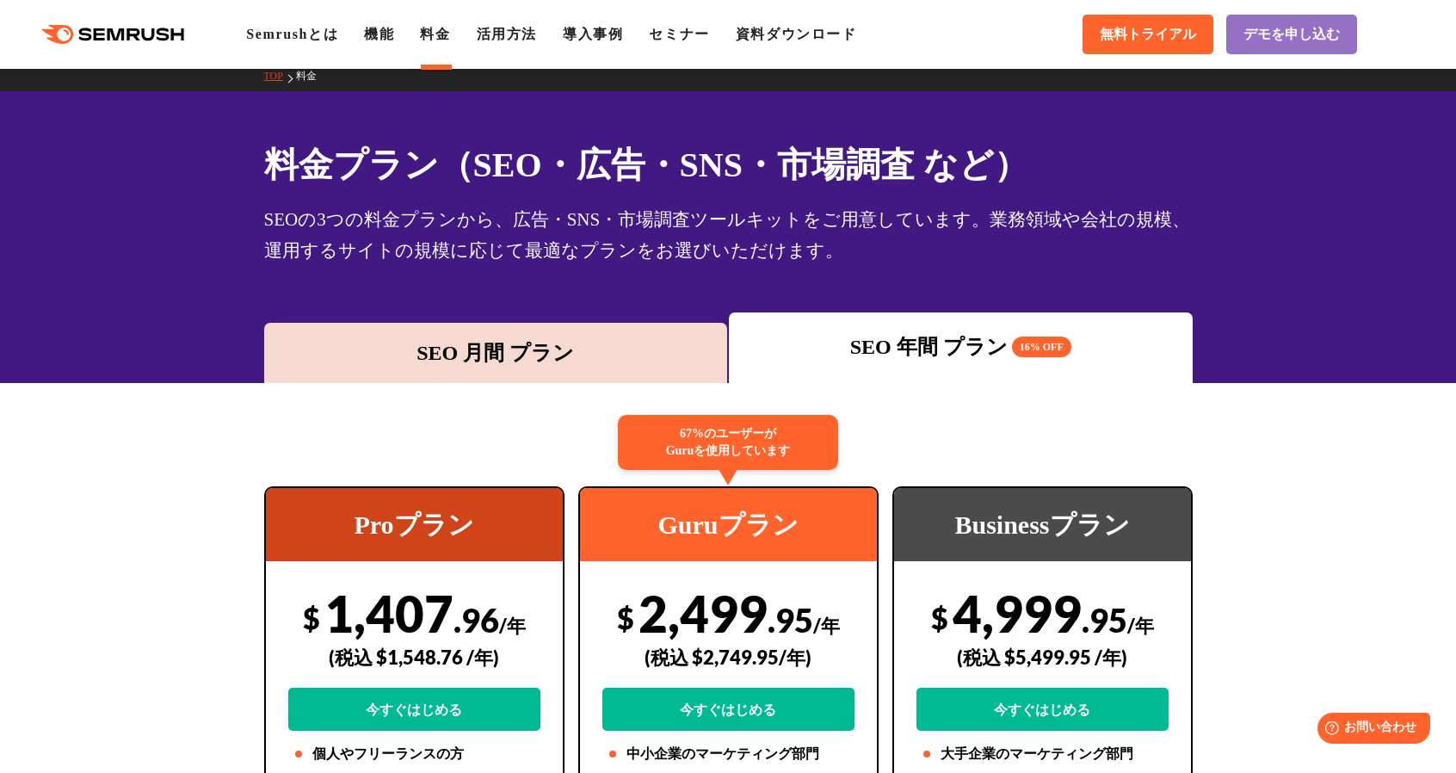
scroll to position [0, 0]
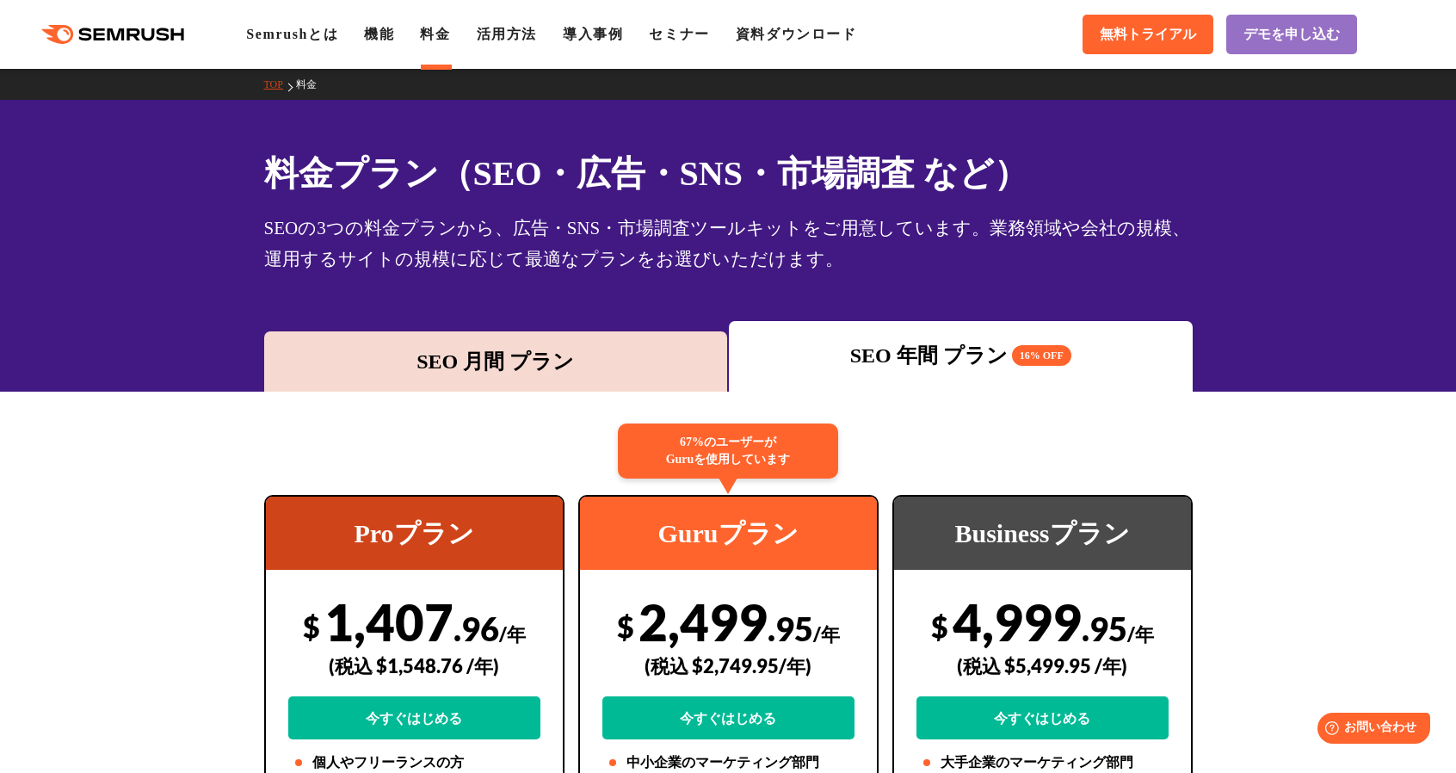
click at [442, 367] on div "SEO 月間 プラン" at bounding box center [496, 361] width 447 height 31
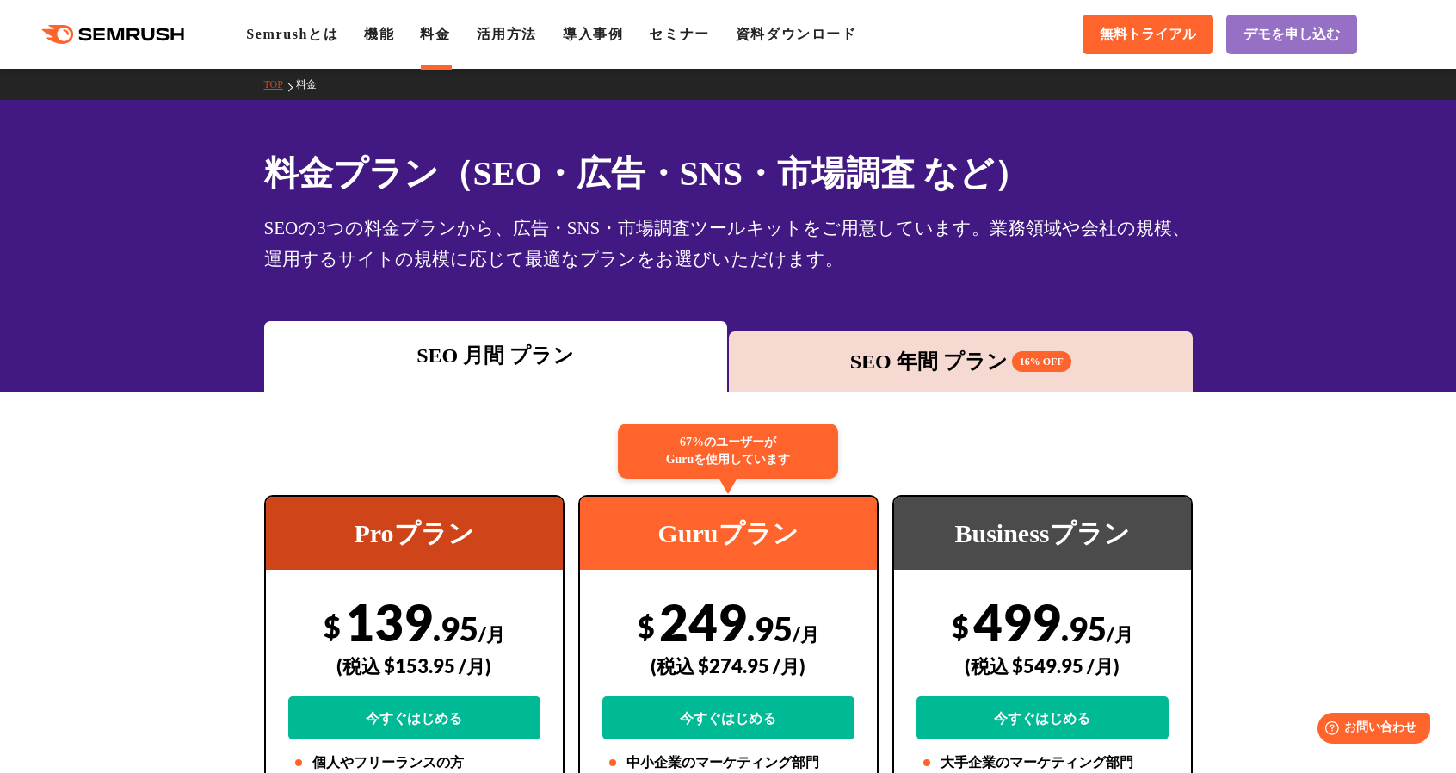
click at [838, 344] on div "SEO 年間 プラン 16% OFF" at bounding box center [961, 361] width 464 height 60
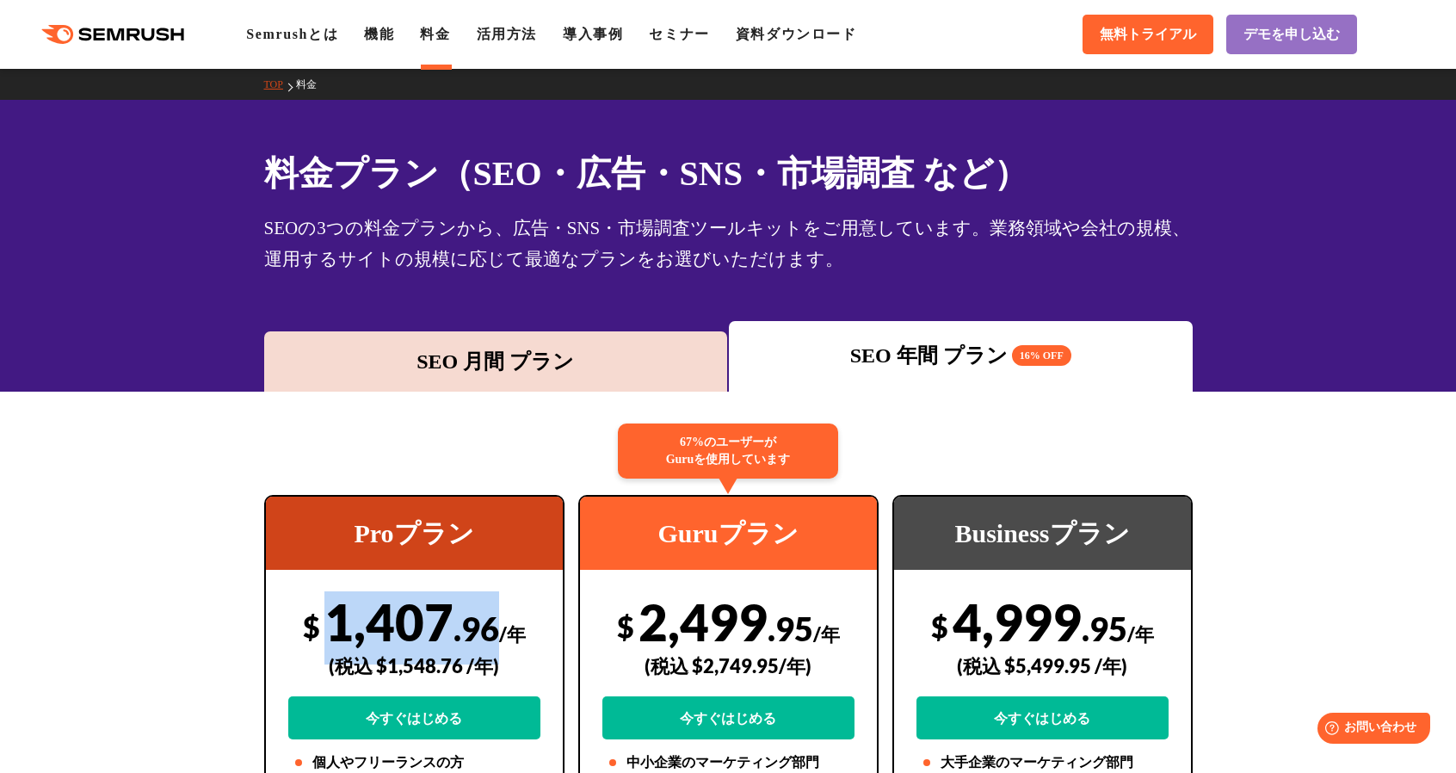
drag, startPoint x: 334, startPoint y: 618, endPoint x: 497, endPoint y: 625, distance: 163.6
click at [494, 627] on div "$ 1,407 .96 /年 (税込 $1,548.76 /年) 今すぐはじめる" at bounding box center [414, 665] width 252 height 148
copy div "1,407 .96"
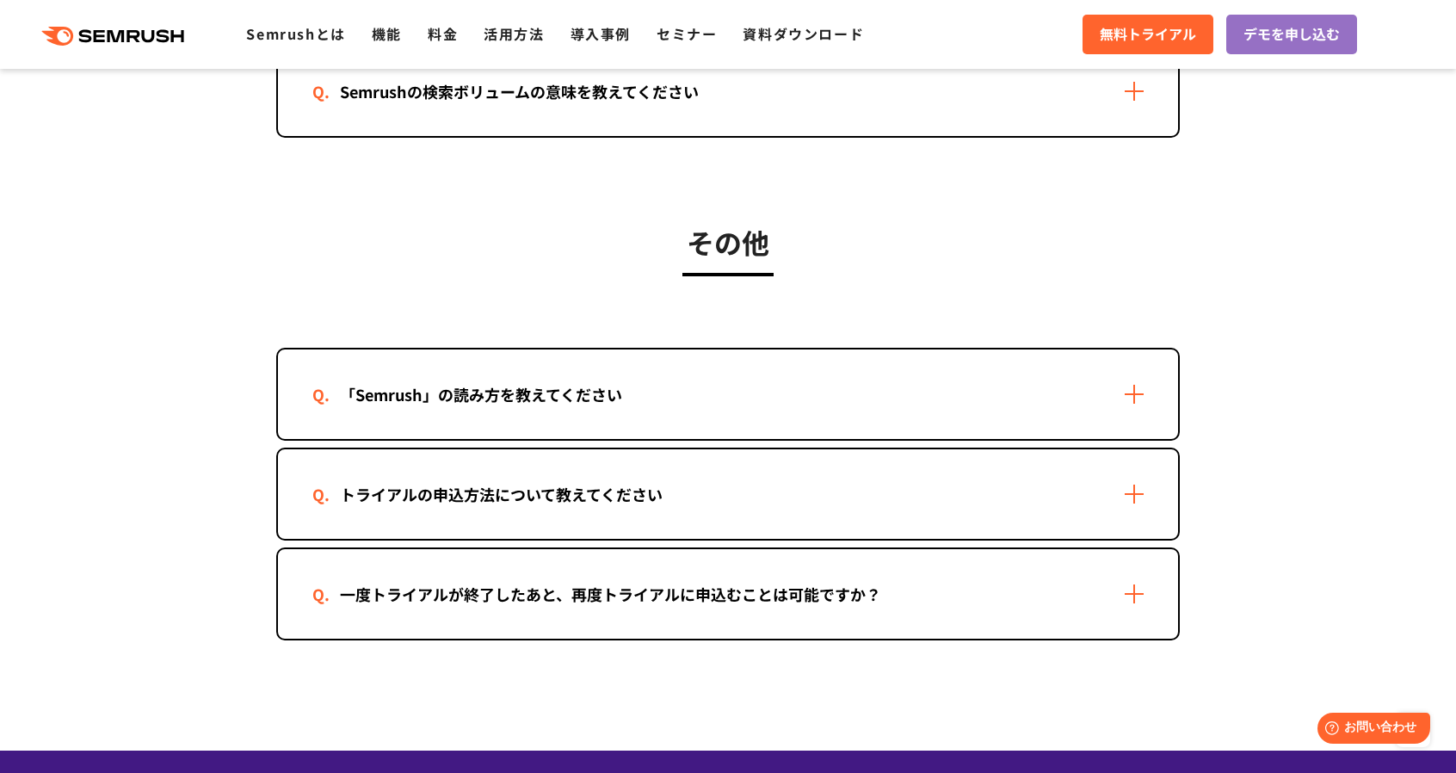
scroll to position [3183, 0]
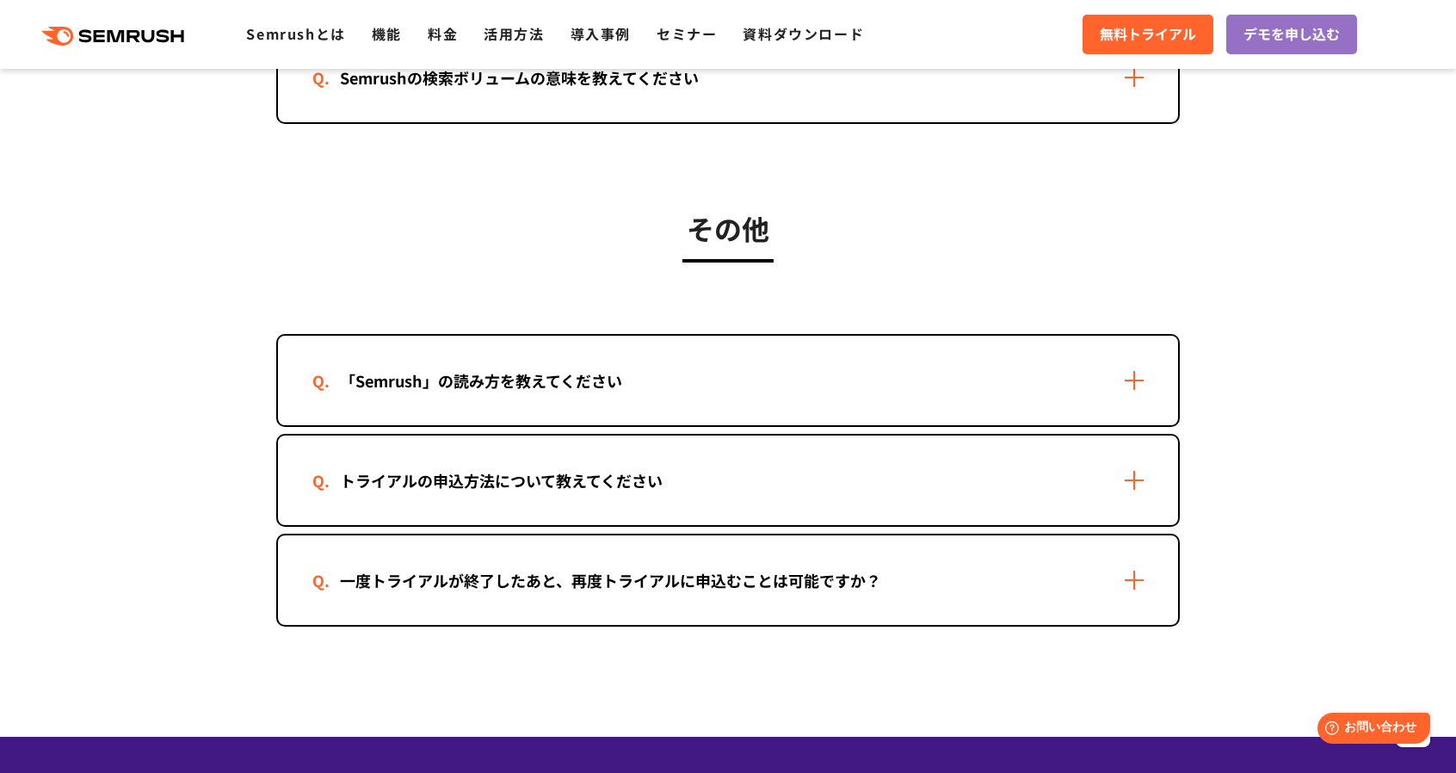
click at [664, 561] on div "一度トライアルが終了したあと、再度トライアルに申込むことは可能ですか？" at bounding box center [728, 579] width 900 height 89
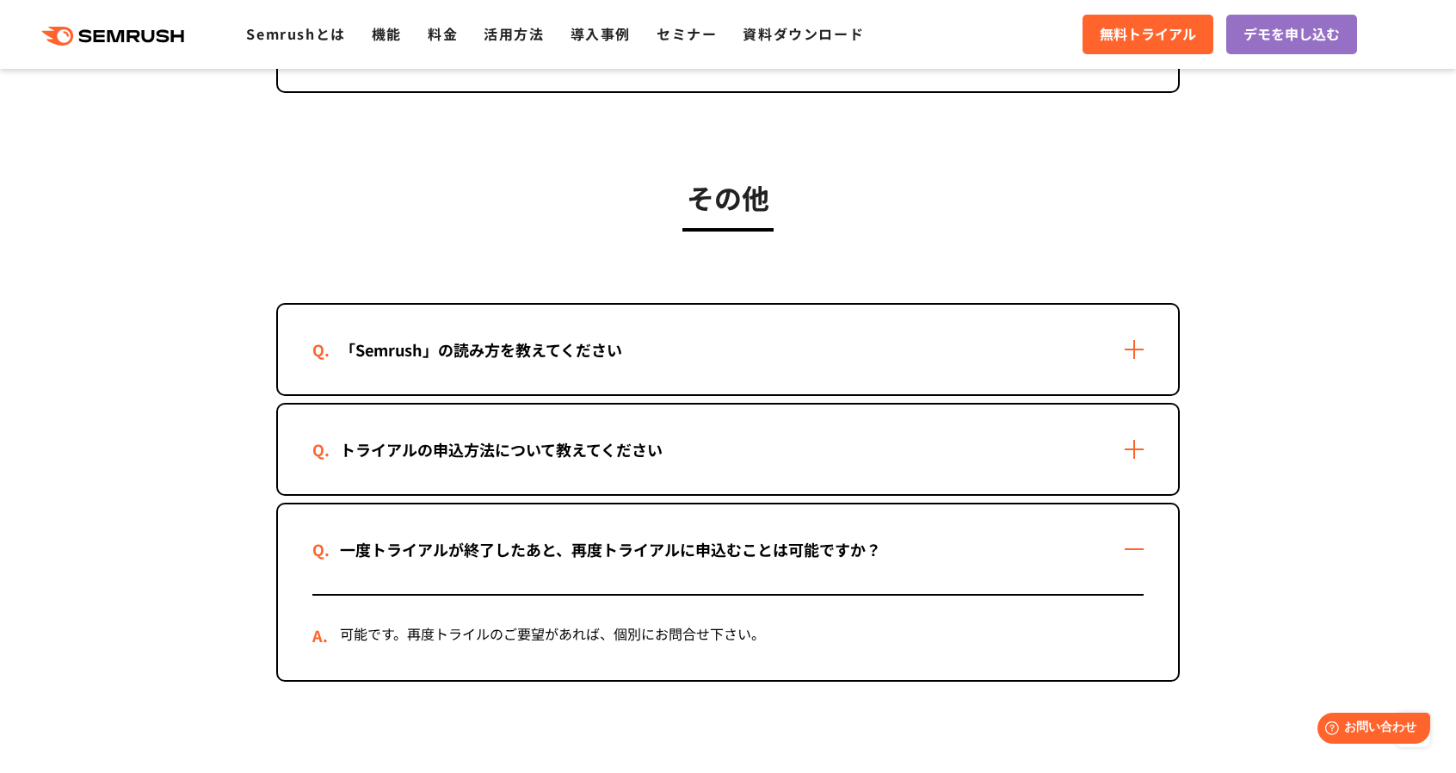
scroll to position [3269, 0]
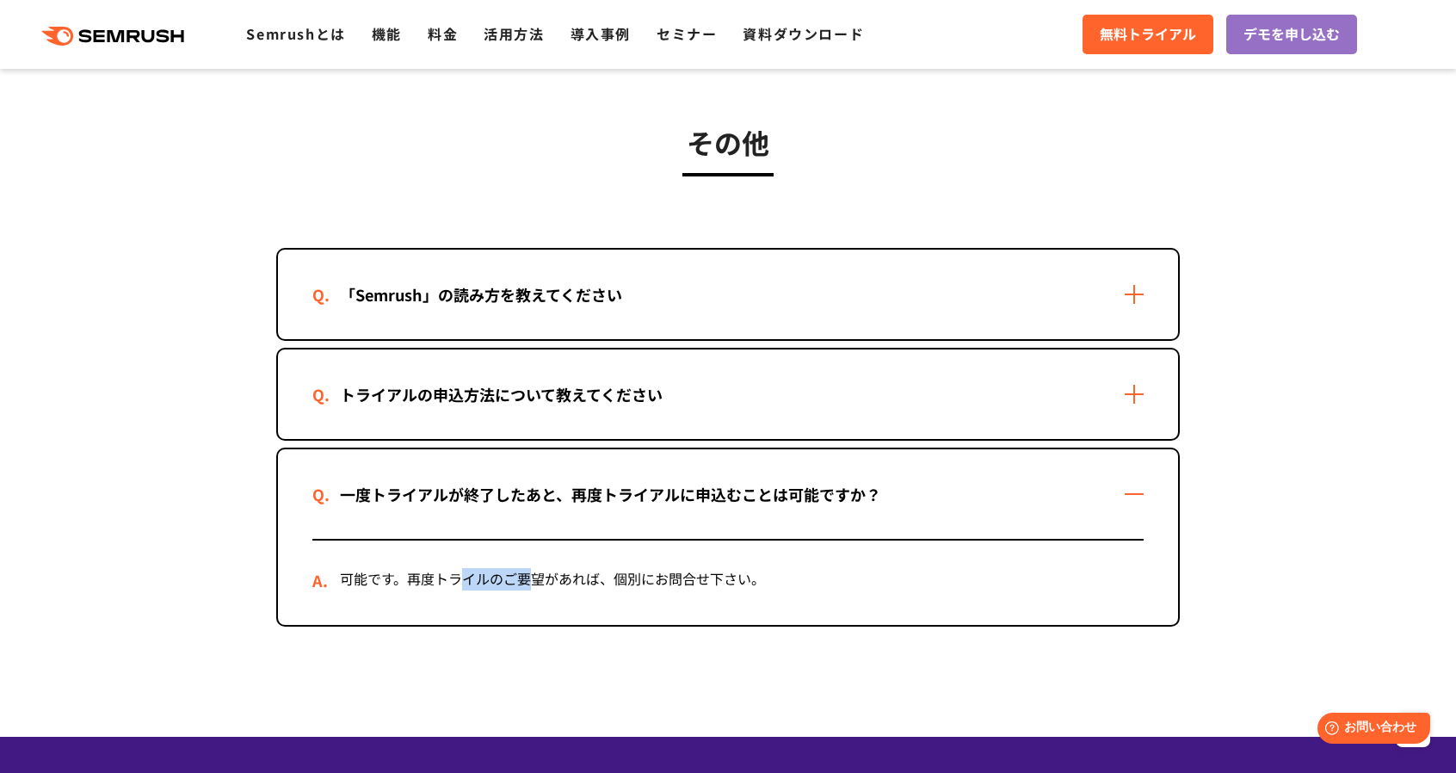
drag, startPoint x: 461, startPoint y: 582, endPoint x: 533, endPoint y: 582, distance: 71.4
click at [531, 582] on div "可能です。再度トライルのご要望があれば、個別にお問合せ下さい。" at bounding box center [727, 582] width 831 height 84
click at [533, 582] on div "可能です。再度トライルのご要望があれば、個別にお問合せ下さい。" at bounding box center [727, 582] width 831 height 84
click at [634, 442] on div "「Semrush」の読み方を教えてください 「セムラッシュ」とお読みください。 トライアルの申込方法について教えてください 1. 本サイト(semrush.j…" at bounding box center [727, 437] width 903 height 379
click at [686, 389] on div "トライアルの申込方法について教えてください" at bounding box center [501, 394] width 378 height 25
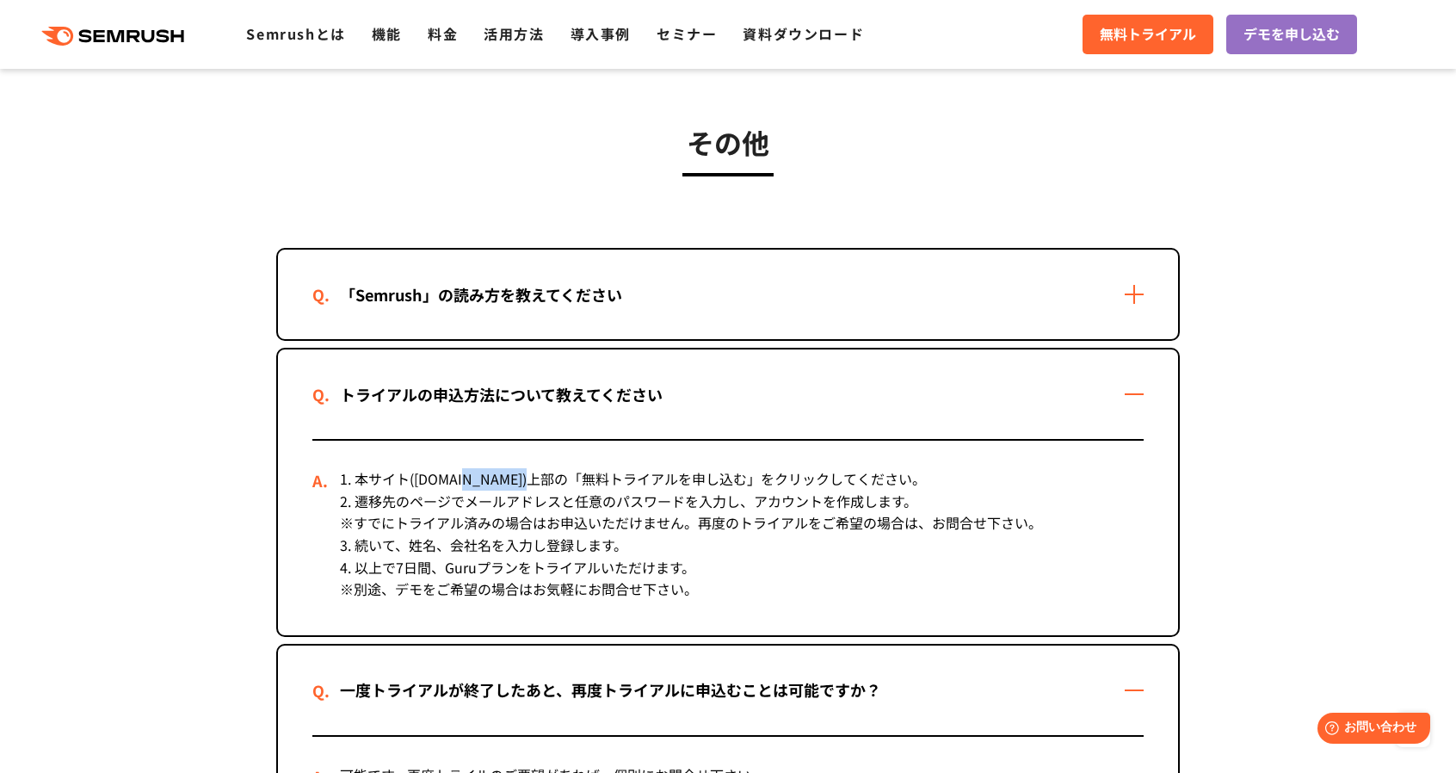
drag, startPoint x: 461, startPoint y: 480, endPoint x: 531, endPoint y: 477, distance: 69.8
click at [531, 477] on div "1. 本サイト(semrush.jp)上部の「無料トライアルを申し込む」をクリックしてください。 2. 遷移先のページでメールアドレスと任意のパスワードを入力…" at bounding box center [727, 537] width 831 height 194
drag, startPoint x: 570, startPoint y: 476, endPoint x: 663, endPoint y: 480, distance: 93.9
click at [662, 480] on div "1. 本サイト(semrush.jp)上部の「無料トライアルを申し込む」をクリックしてください。 2. 遷移先のページでメールアドレスと任意のパスワードを入力…" at bounding box center [727, 537] width 831 height 194
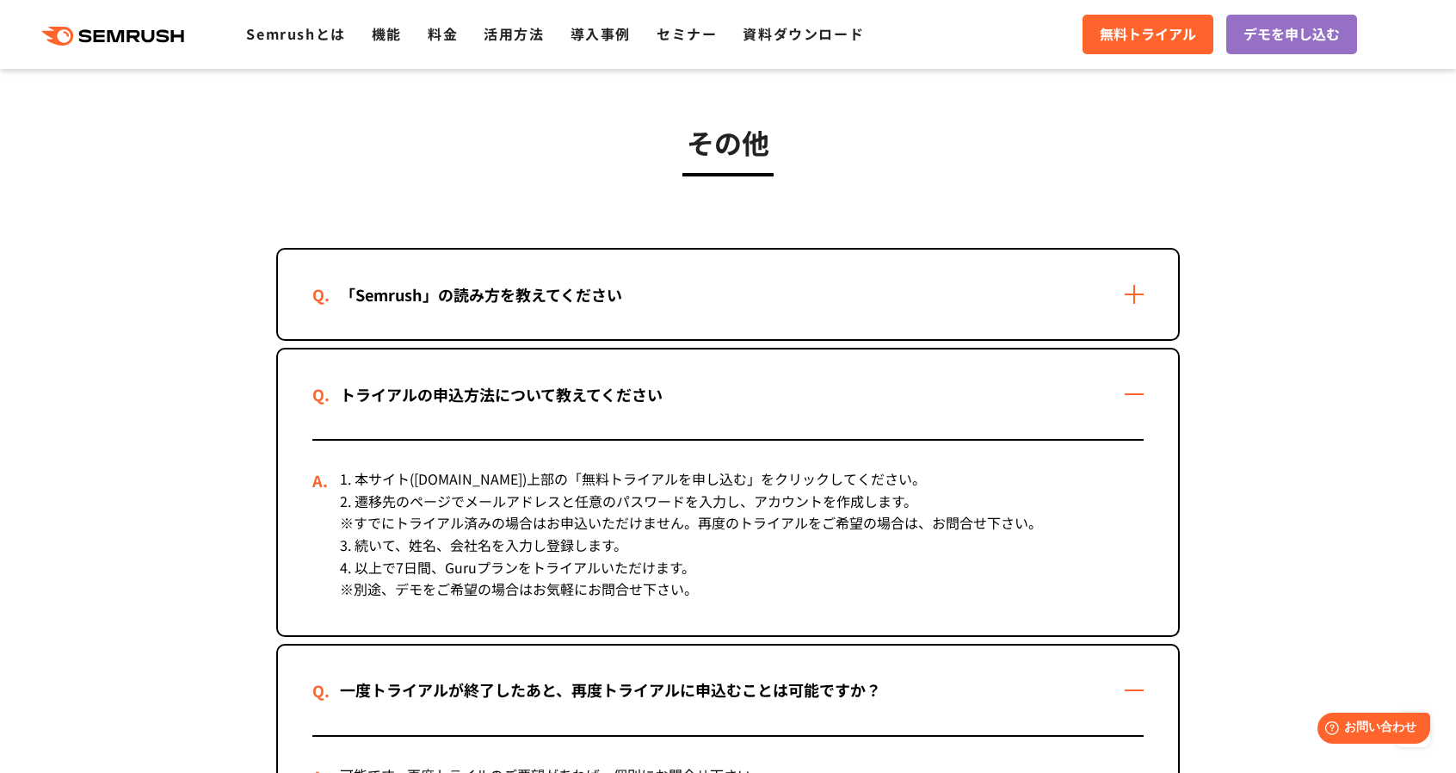
click at [663, 480] on div "1. 本サイト(semrush.jp)上部の「無料トライアルを申し込む」をクリックしてください。 2. 遷移先のページでメールアドレスと任意のパスワードを入力…" at bounding box center [727, 537] width 831 height 194
drag, startPoint x: 434, startPoint y: 507, endPoint x: 670, endPoint y: 505, distance: 235.7
click at [670, 505] on div "1. 本サイト(semrush.jp)上部の「無料トライアルを申し込む」をクリックしてください。 2. 遷移先のページでメールアドレスと任意のパスワードを入力…" at bounding box center [727, 537] width 831 height 194
drag, startPoint x: 454, startPoint y: 522, endPoint x: 676, endPoint y: 524, distance: 222.0
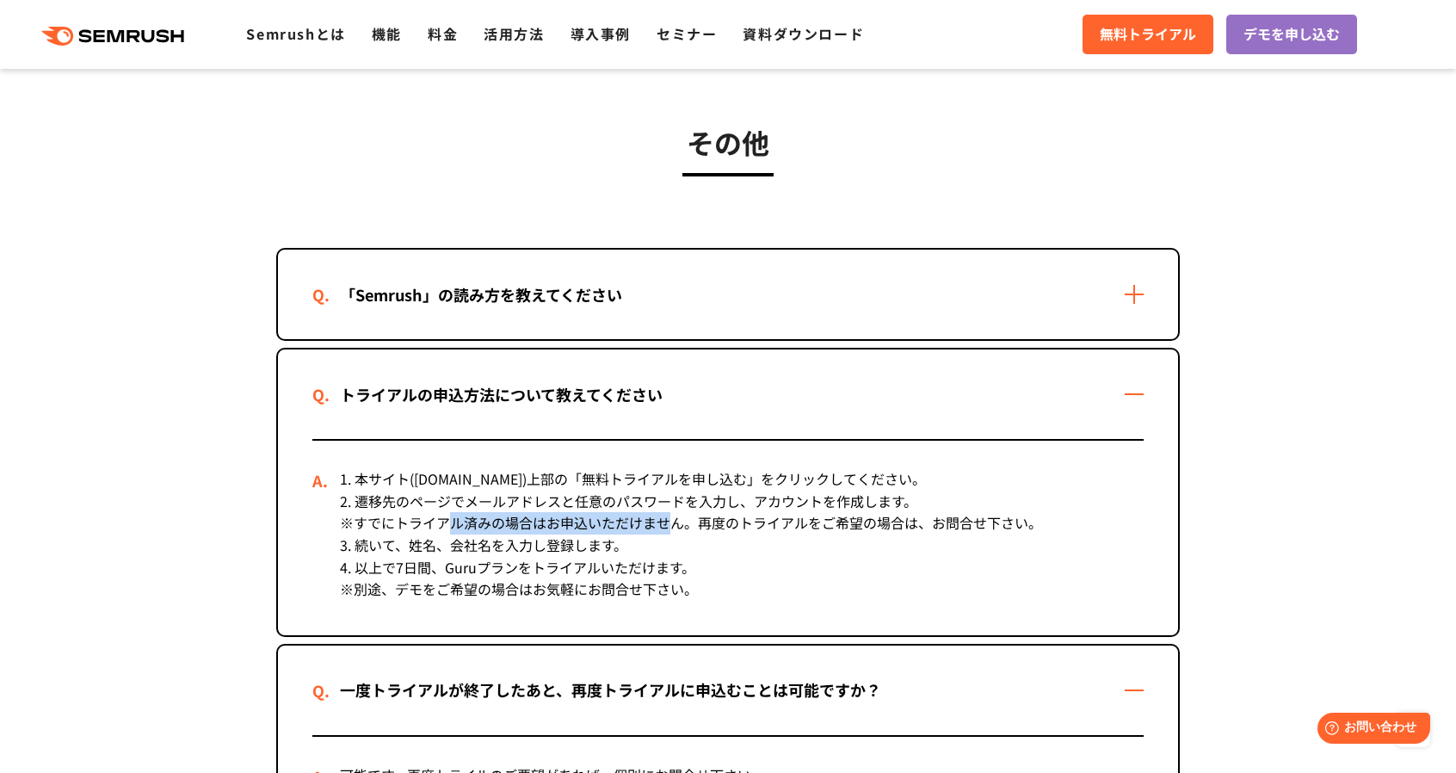
click at [676, 524] on div "1. 本サイト(semrush.jp)上部の「無料トライアルを申し込む」をクリックしてください。 2. 遷移先のページでメールアドレスと任意のパスワードを入力…" at bounding box center [727, 537] width 831 height 194
click at [693, 514] on div "1. 本サイト(semrush.jp)上部の「無料トライアルを申し込む」をクリックしてください。 2. 遷移先のページでメールアドレスと任意のパスワードを入力…" at bounding box center [727, 537] width 831 height 194
drag, startPoint x: 680, startPoint y: 521, endPoint x: 501, endPoint y: 548, distance: 180.9
click at [673, 522] on div "1. 本サイト(semrush.jp)上部の「無料トライアルを申し込む」をクリックしてください。 2. 遷移先のページでメールアドレスと任意のパスワードを入力…" at bounding box center [727, 537] width 831 height 194
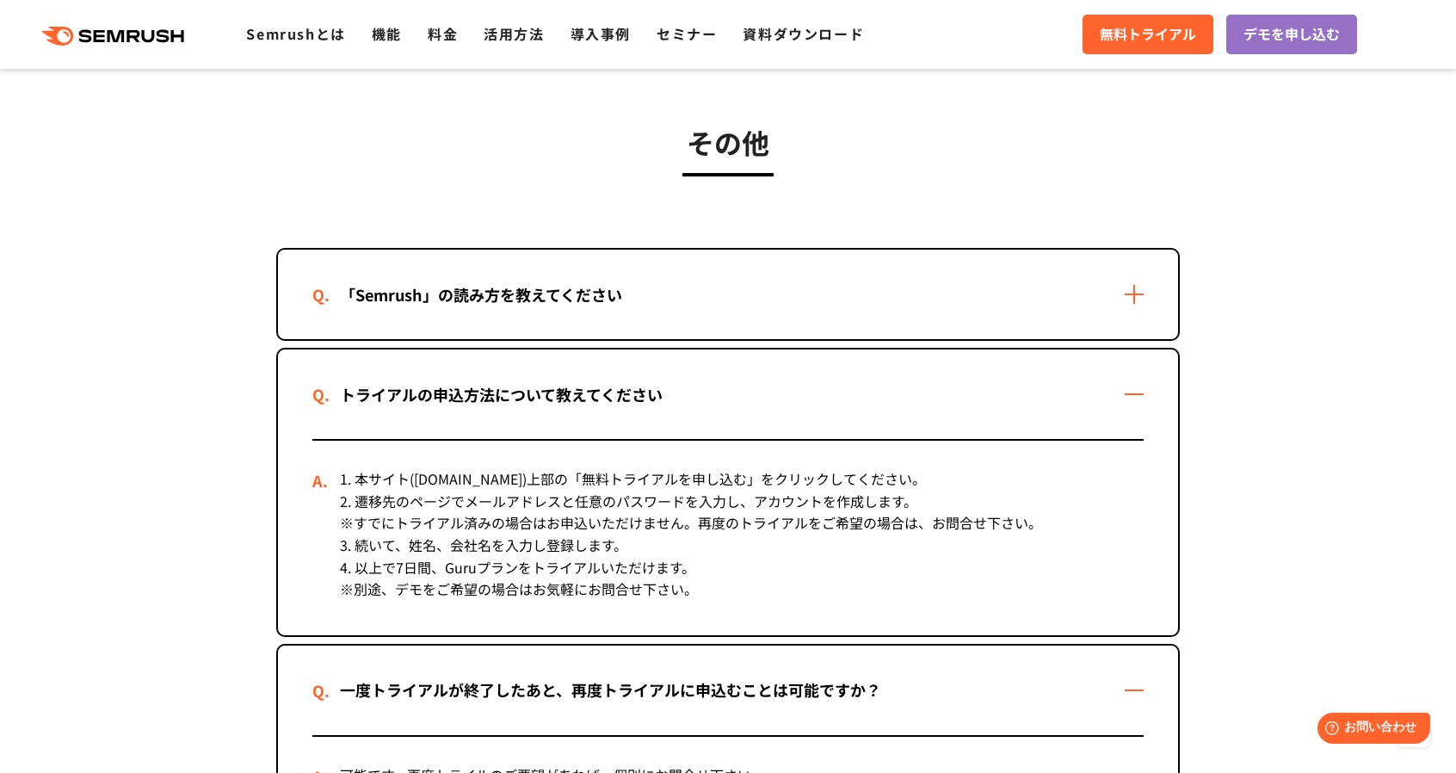
click at [408, 537] on div "1. 本サイト(semrush.jp)上部の「無料トライアルを申し込む」をクリックしてください。 2. 遷移先のページでメールアドレスと任意のパスワードを入力…" at bounding box center [727, 537] width 831 height 194
drag, startPoint x: 390, startPoint y: 538, endPoint x: 487, endPoint y: 567, distance: 101.5
click at [487, 567] on div "1. 本サイト(semrush.jp)上部の「無料トライアルを申し込む」をクリックしてください。 2. 遷移先のページでメールアドレスと任意のパスワードを入力…" at bounding box center [727, 537] width 831 height 194
drag, startPoint x: 355, startPoint y: 540, endPoint x: 501, endPoint y: 548, distance: 145.6
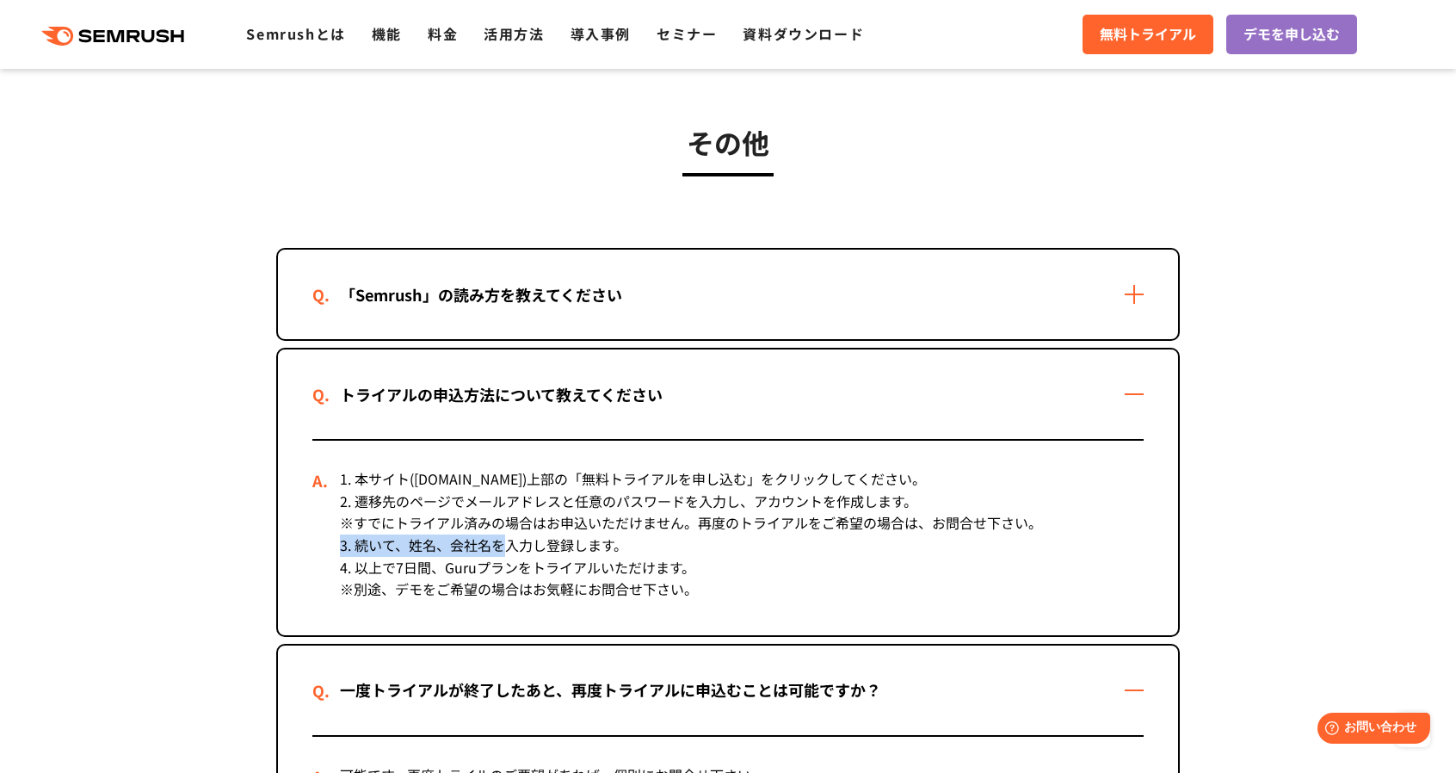
click at [501, 548] on div "1. 本サイト(semrush.jp)上部の「無料トライアルを申し込む」をクリックしてください。 2. 遷移先のページでメールアドレスと任意のパスワードを入力…" at bounding box center [727, 537] width 831 height 194
drag, startPoint x: 341, startPoint y: 568, endPoint x: 545, endPoint y: 567, distance: 204.8
click at [545, 567] on div "1. 本サイト(semrush.jp)上部の「無料トライアルを申し込む」をクリックしてください。 2. 遷移先のページでメールアドレスと任意のパスワードを入力…" at bounding box center [727, 537] width 831 height 194
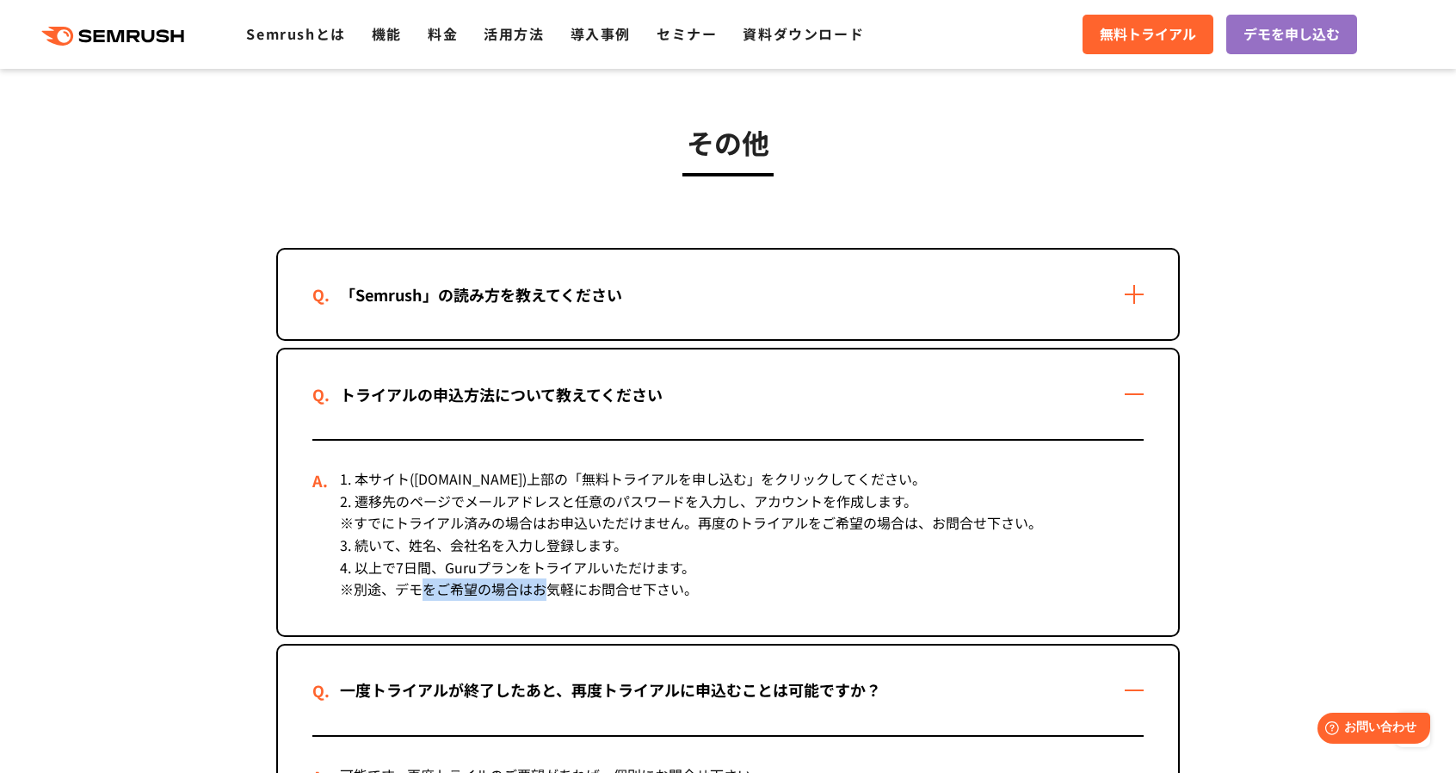
drag, startPoint x: 423, startPoint y: 591, endPoint x: 549, endPoint y: 588, distance: 125.7
click at [549, 588] on div "1. 本サイト(semrush.jp)上部の「無料トライアルを申し込む」をクリックしてください。 2. 遷移先のページでメールアドレスと任意のパスワードを入力…" at bounding box center [727, 537] width 831 height 194
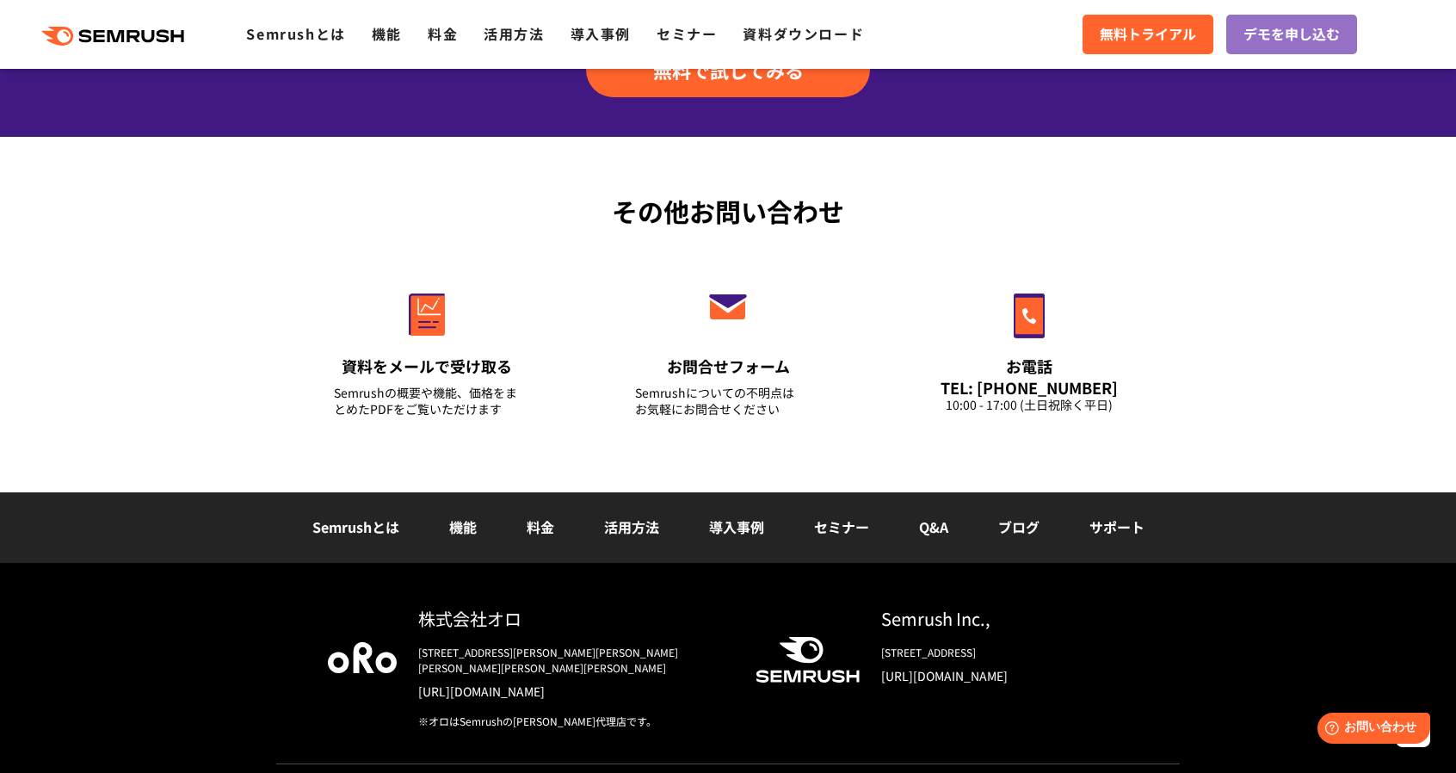
scroll to position [4351, 0]
